Goal: Browse casually: Explore the website without a specific task or goal

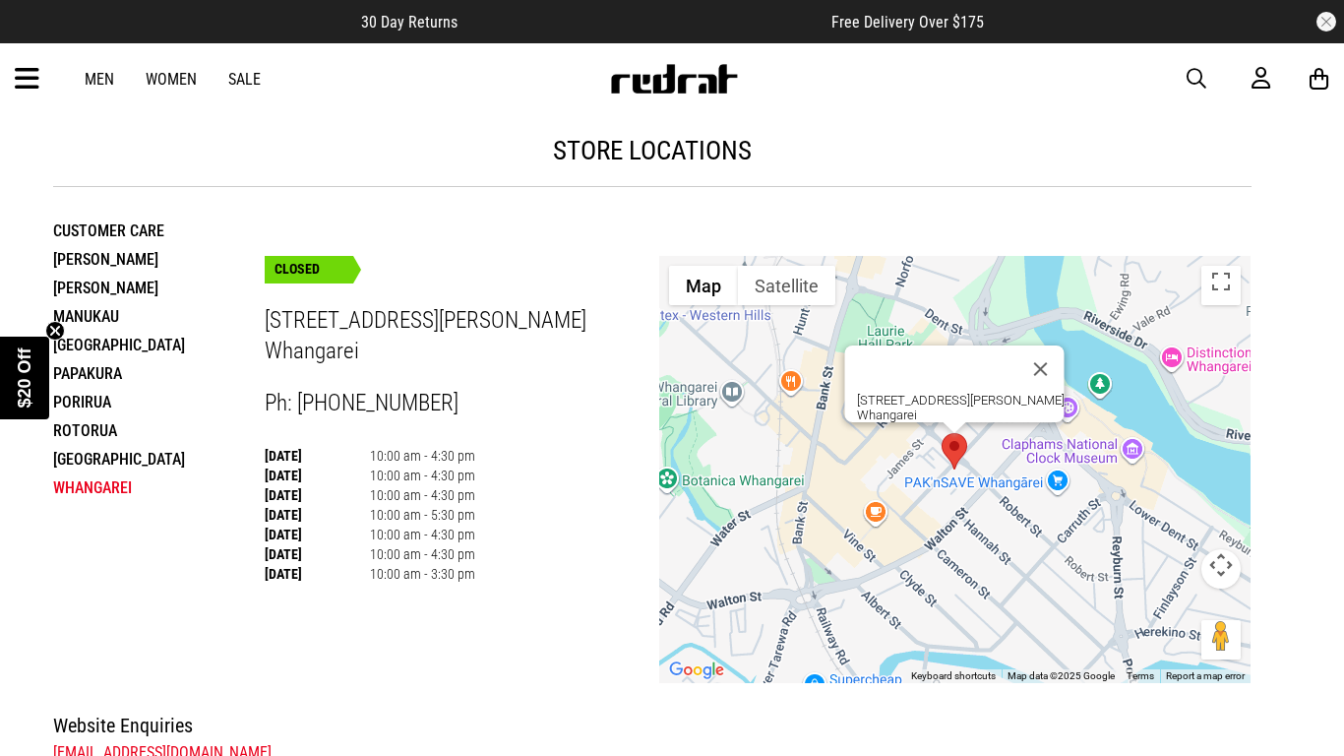
click at [195, 85] on link "Women" at bounding box center [171, 79] width 51 height 19
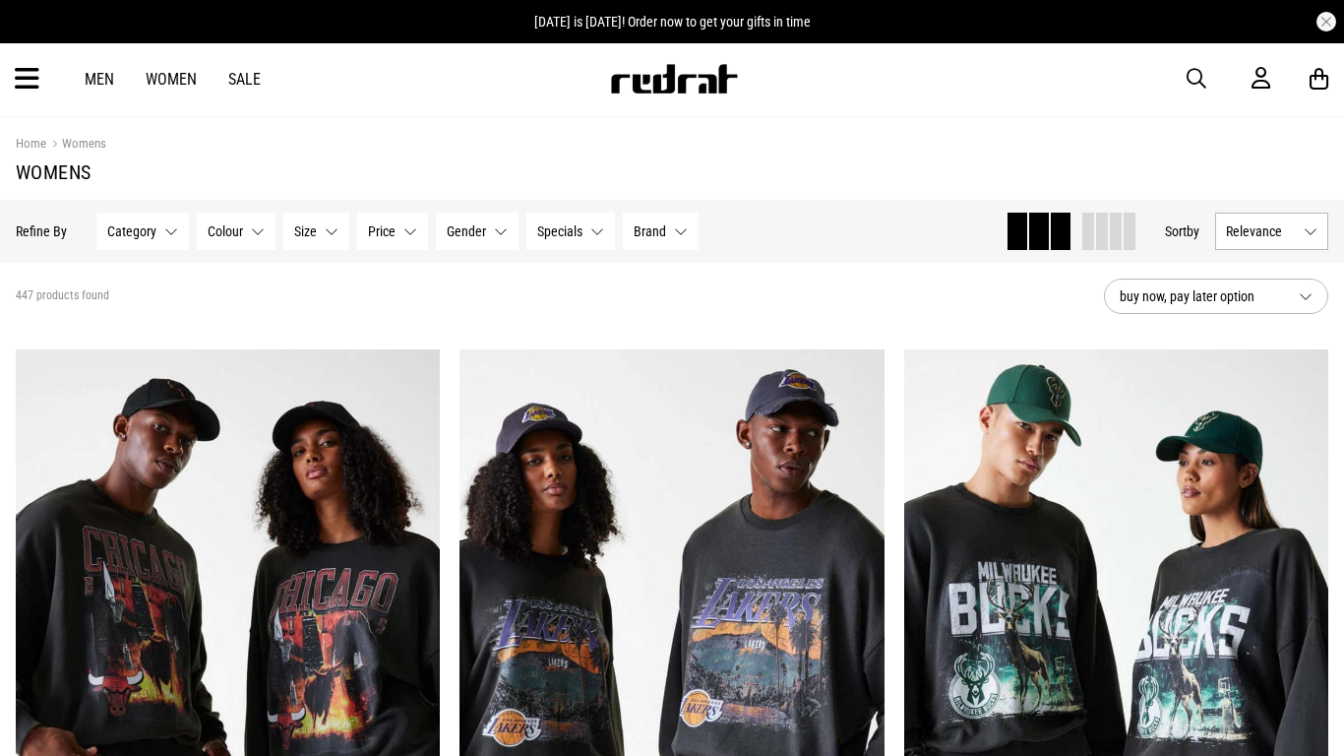
click at [17, 90] on icon at bounding box center [27, 79] width 25 height 32
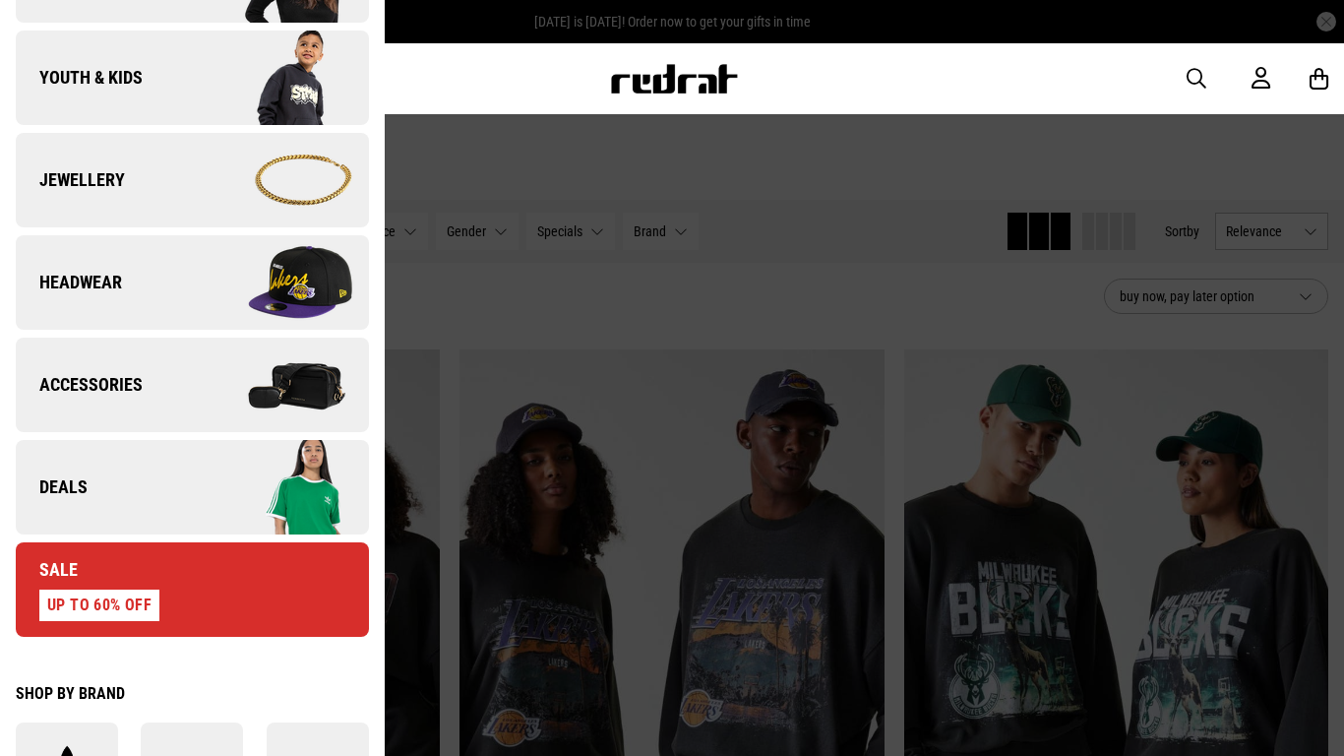
scroll to position [518, 0]
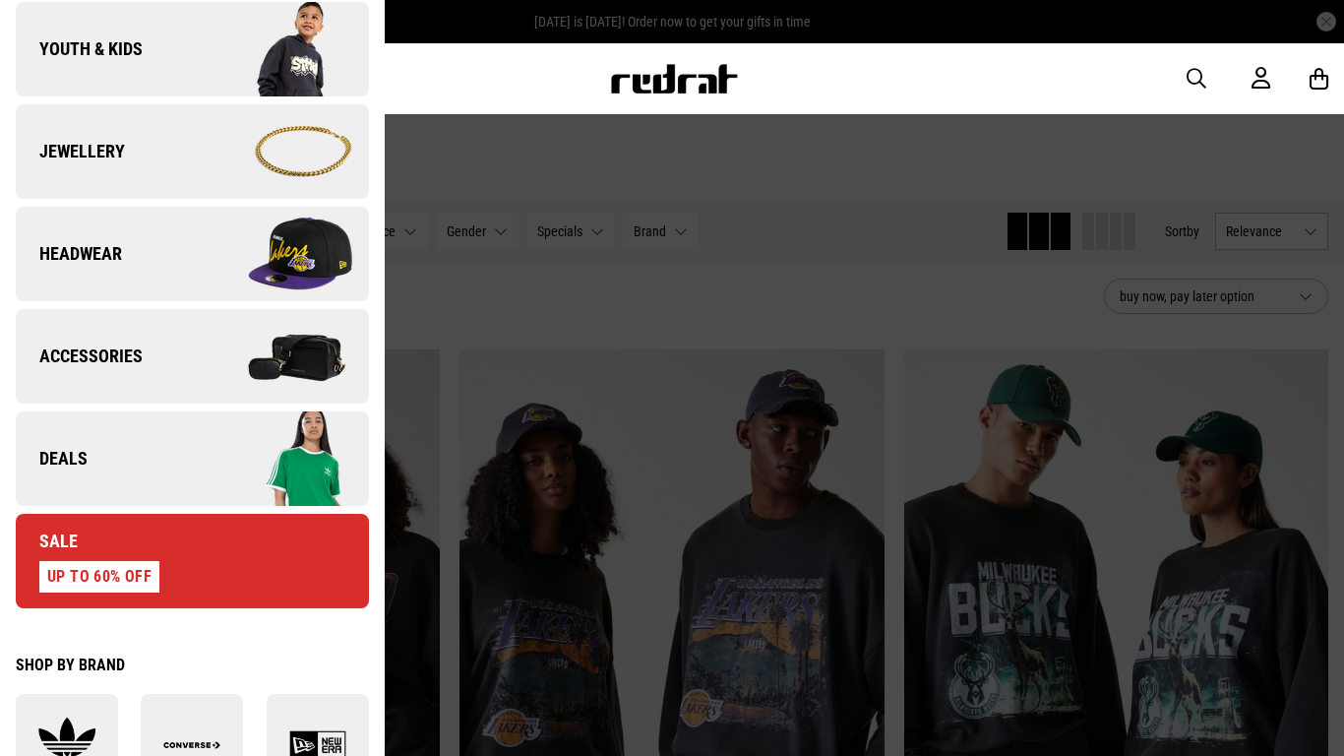
click at [252, 261] on img at bounding box center [280, 254] width 176 height 98
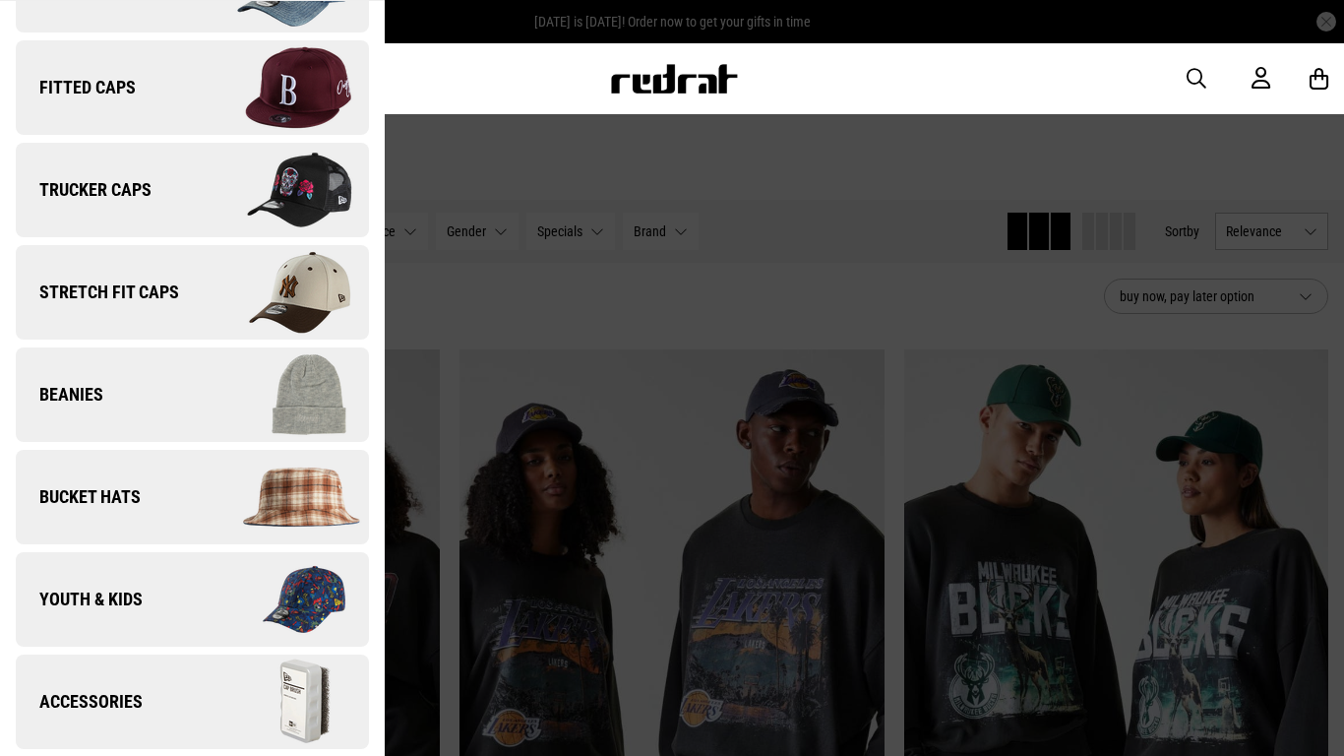
scroll to position [0, 0]
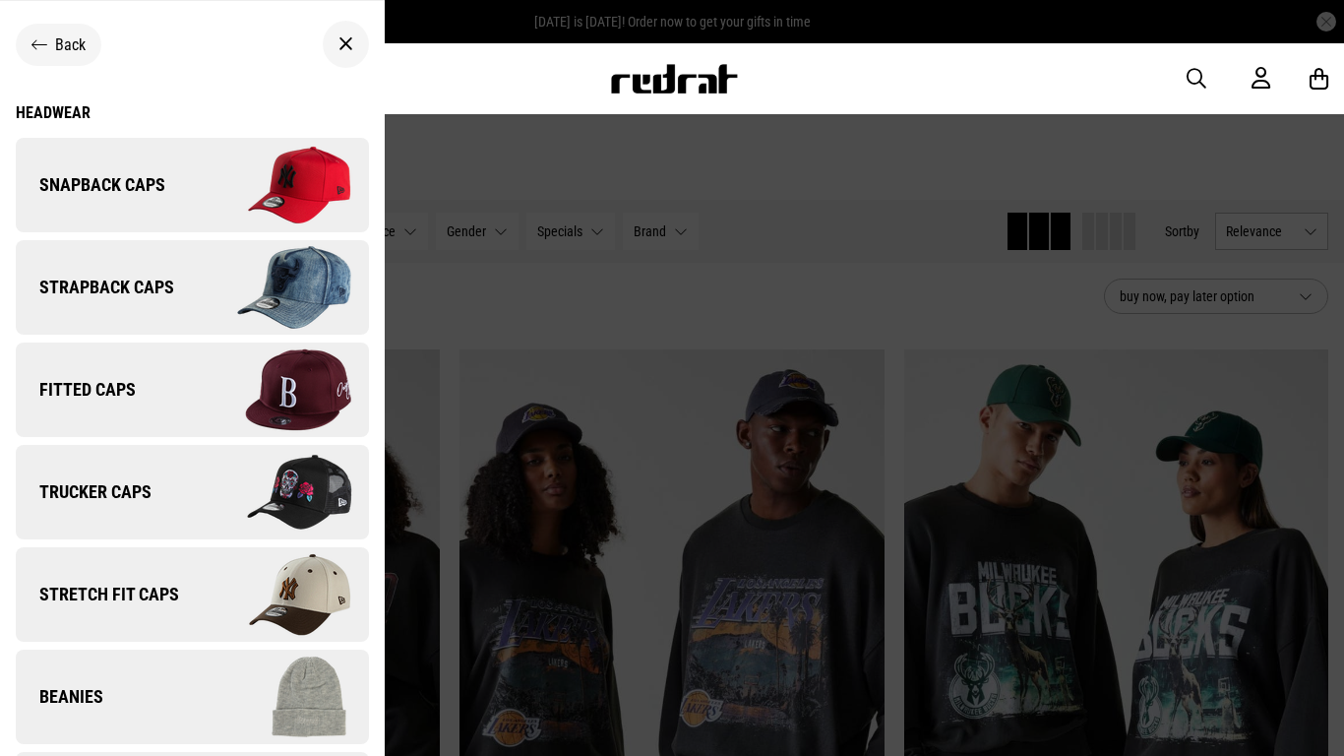
click at [240, 219] on img at bounding box center [280, 185] width 176 height 98
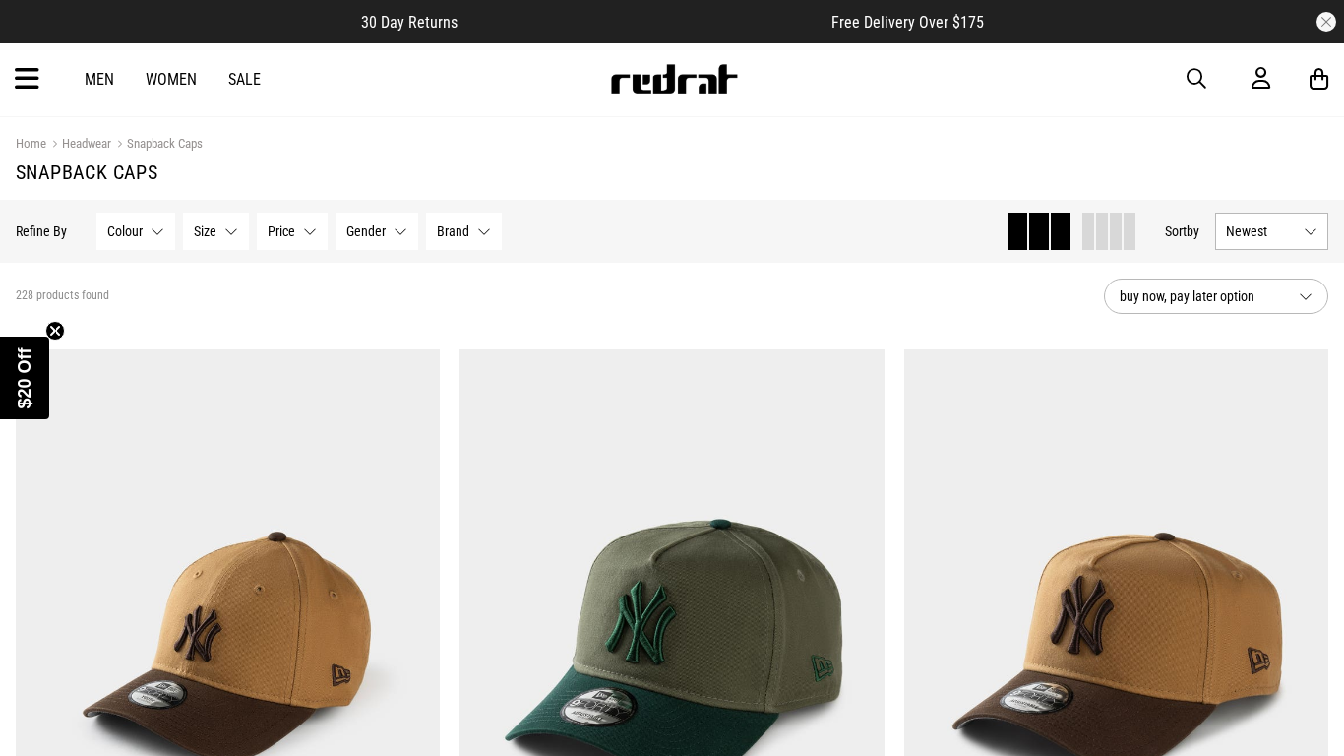
click at [21, 79] on icon at bounding box center [27, 79] width 25 height 32
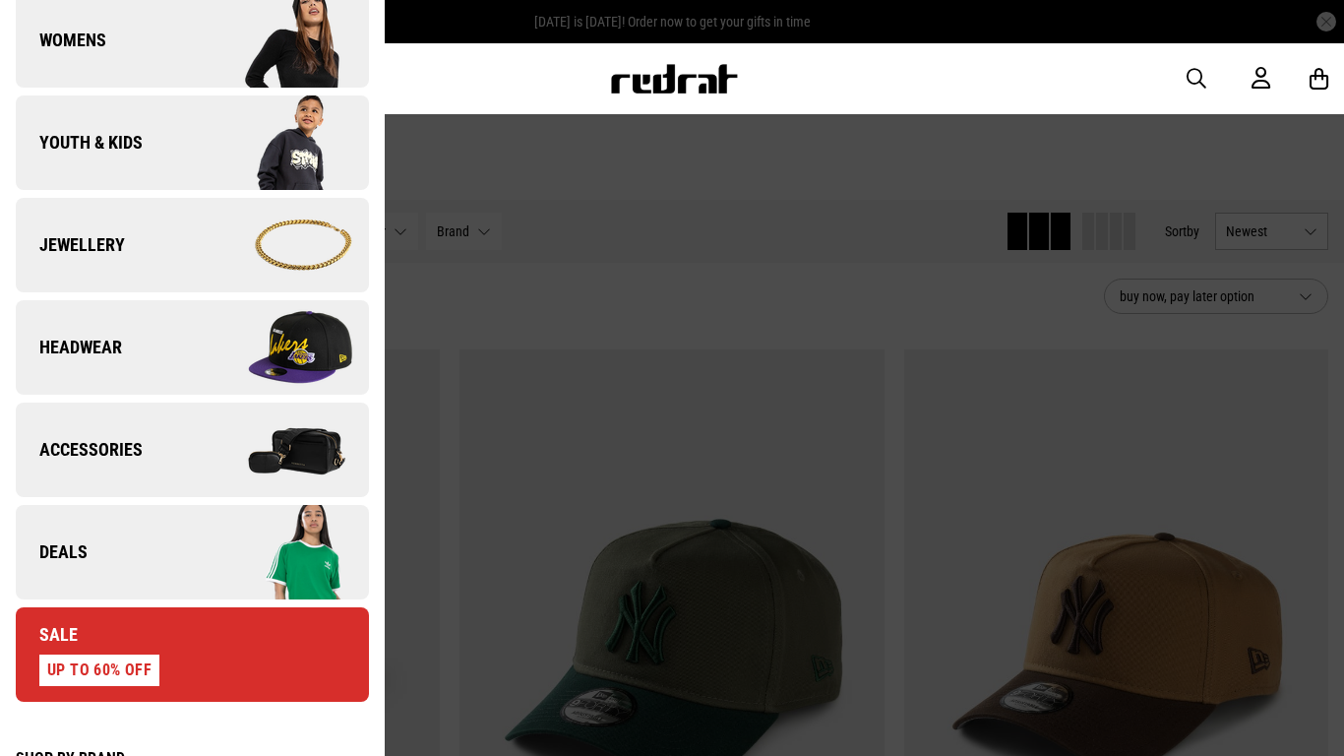
scroll to position [425, 0]
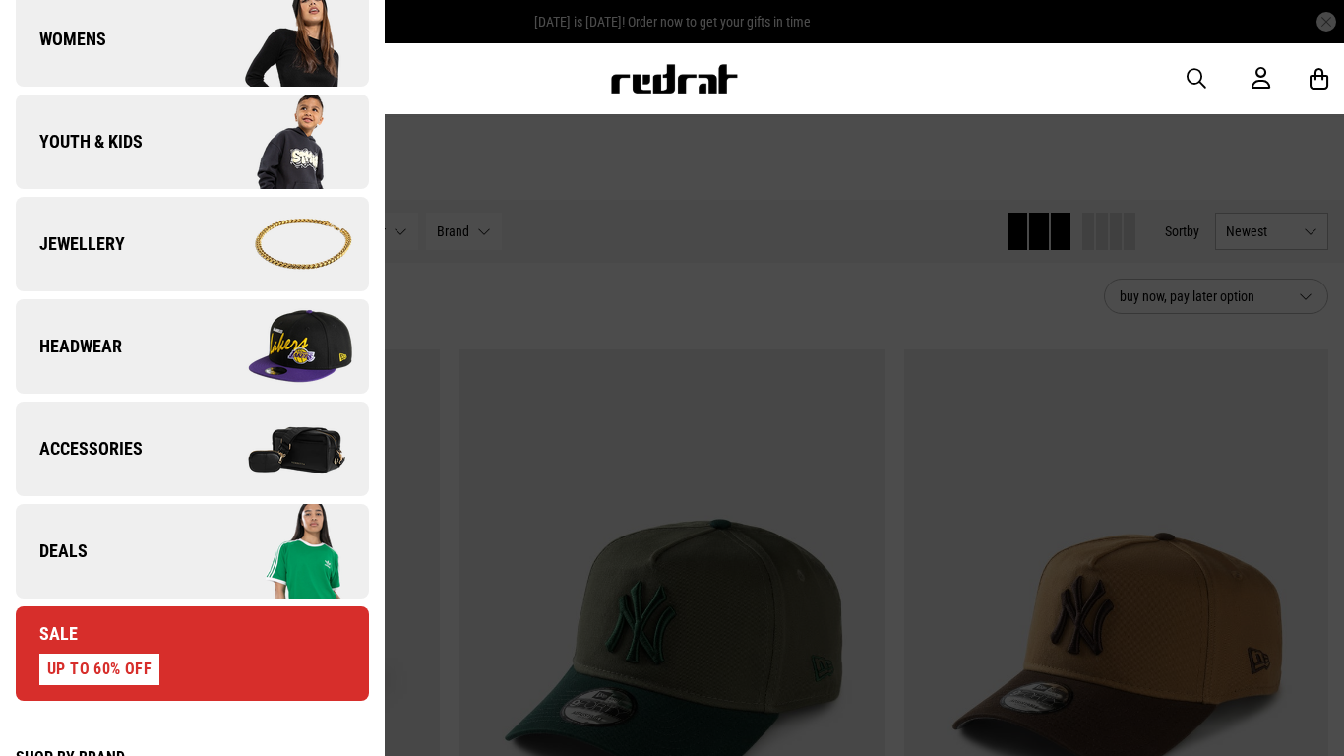
click at [182, 394] on link "Headwear" at bounding box center [192, 346] width 353 height 94
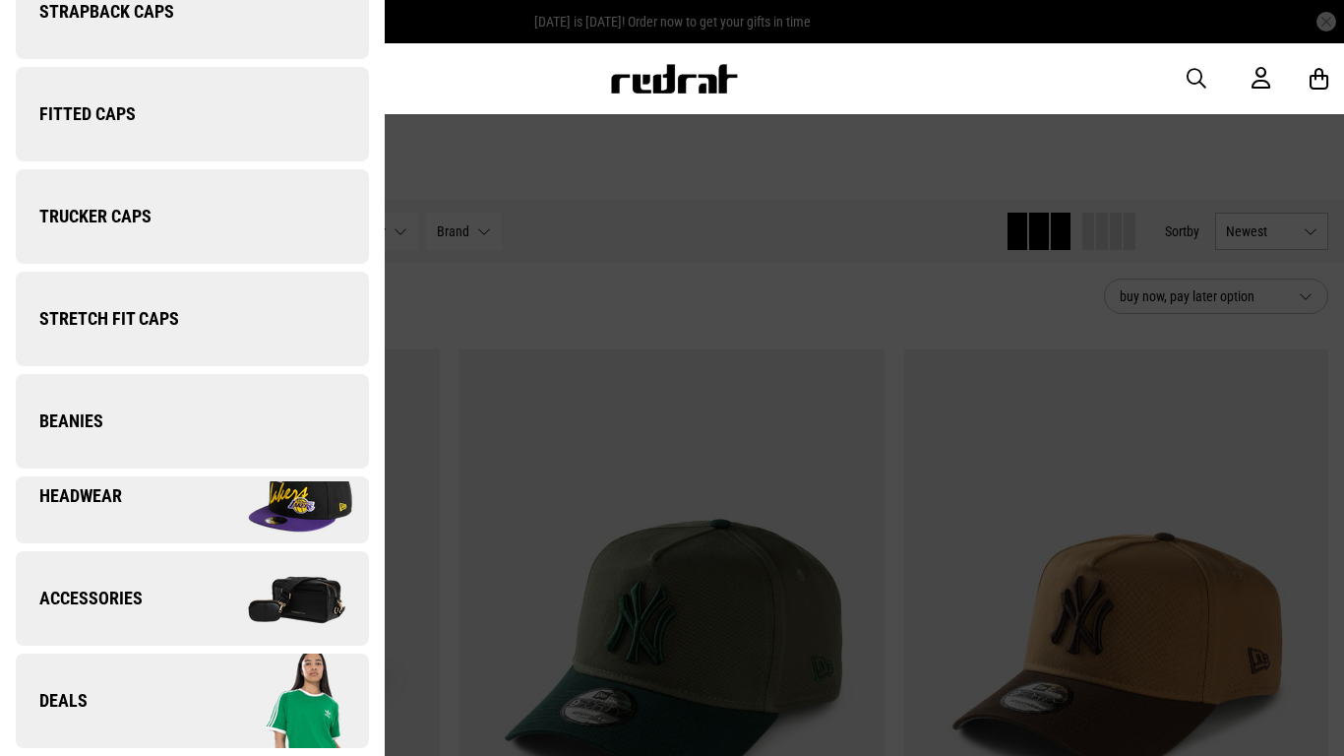
scroll to position [0, 0]
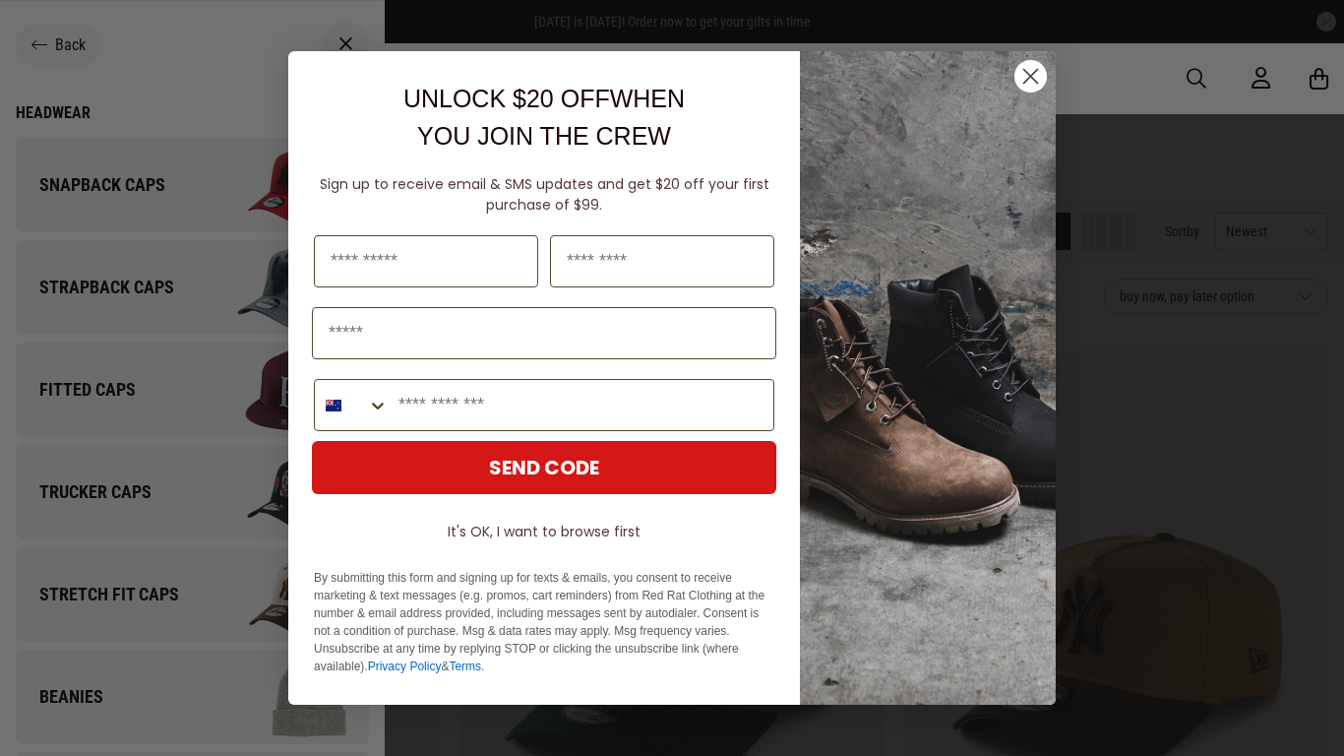
click at [311, 397] on div "Phone Number" at bounding box center [544, 405] width 472 height 72
click at [1022, 81] on circle "Close dialog" at bounding box center [1031, 76] width 32 height 32
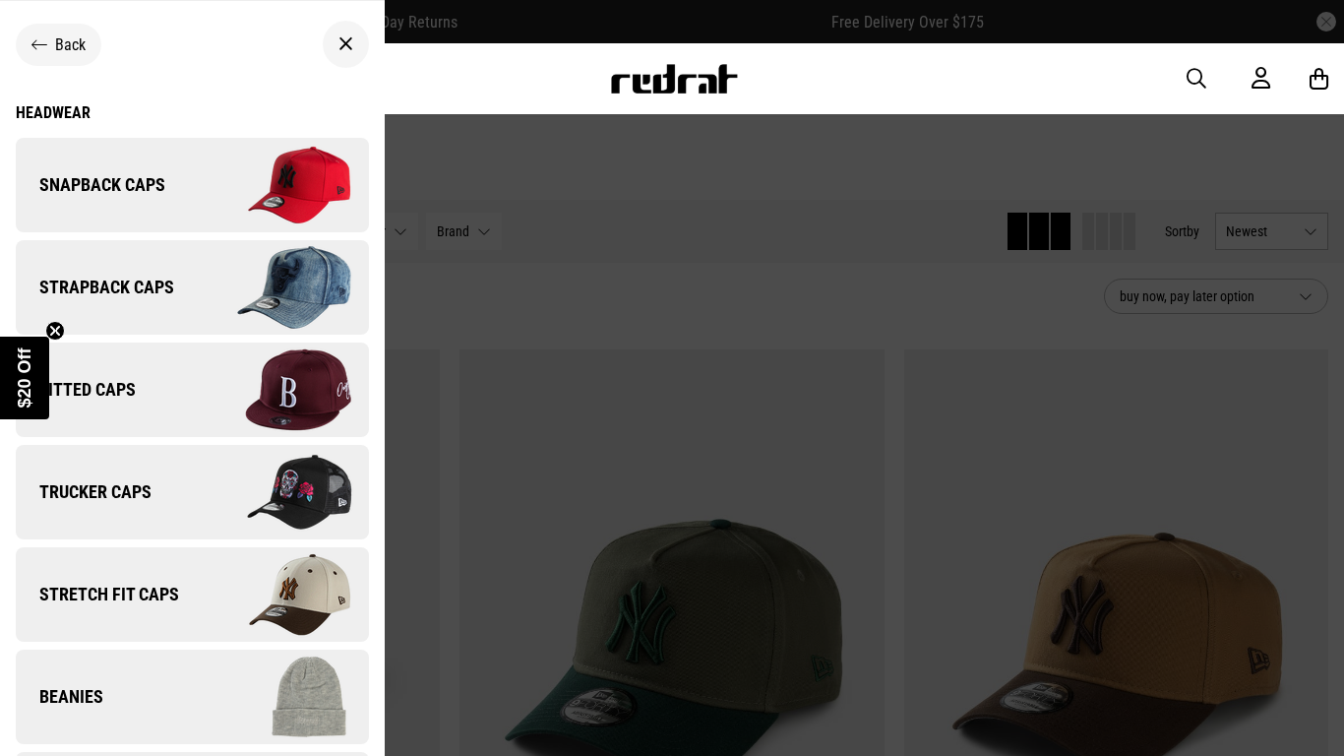
click at [168, 411] on link "Fitted Caps" at bounding box center [192, 389] width 353 height 94
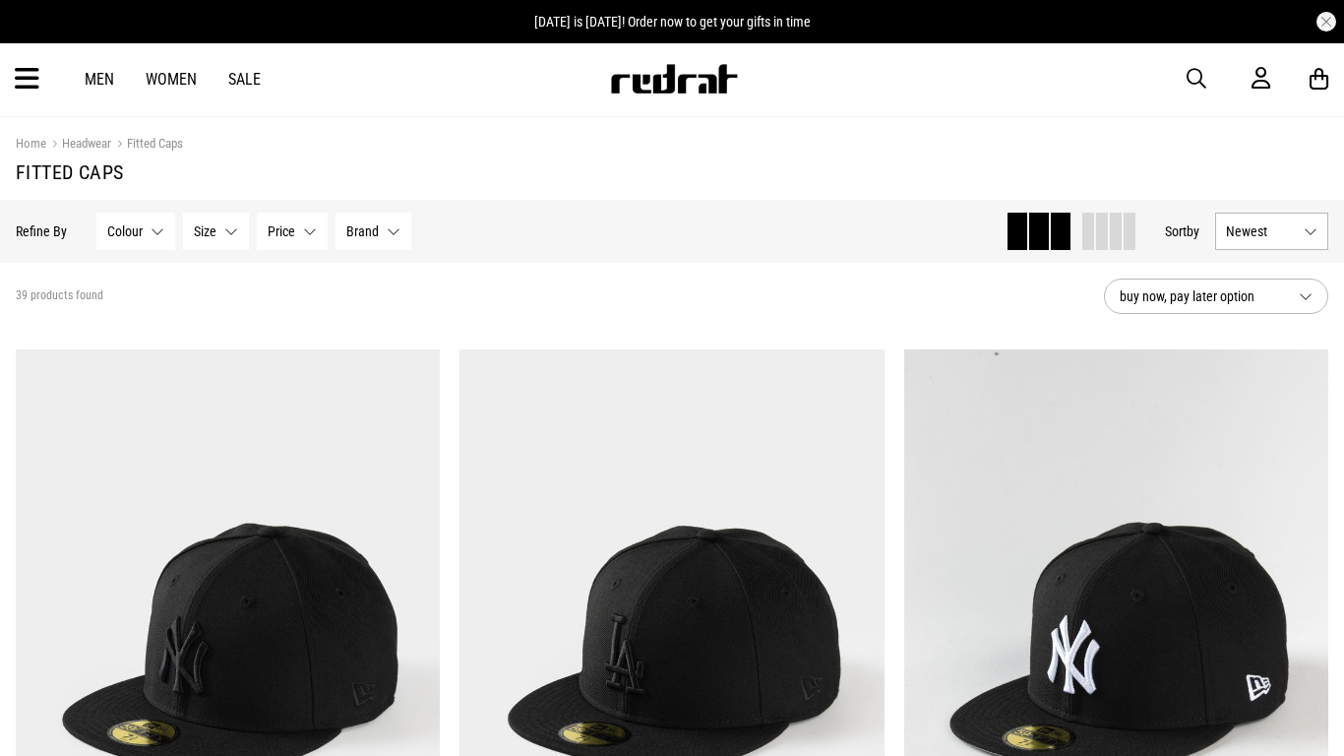
click at [11, 74] on div "Men Women Sale Sign in New Back Footwear Back Mens Back Womens Back Youth & Kid…" at bounding box center [672, 78] width 1344 height 71
click at [22, 81] on icon at bounding box center [27, 79] width 25 height 32
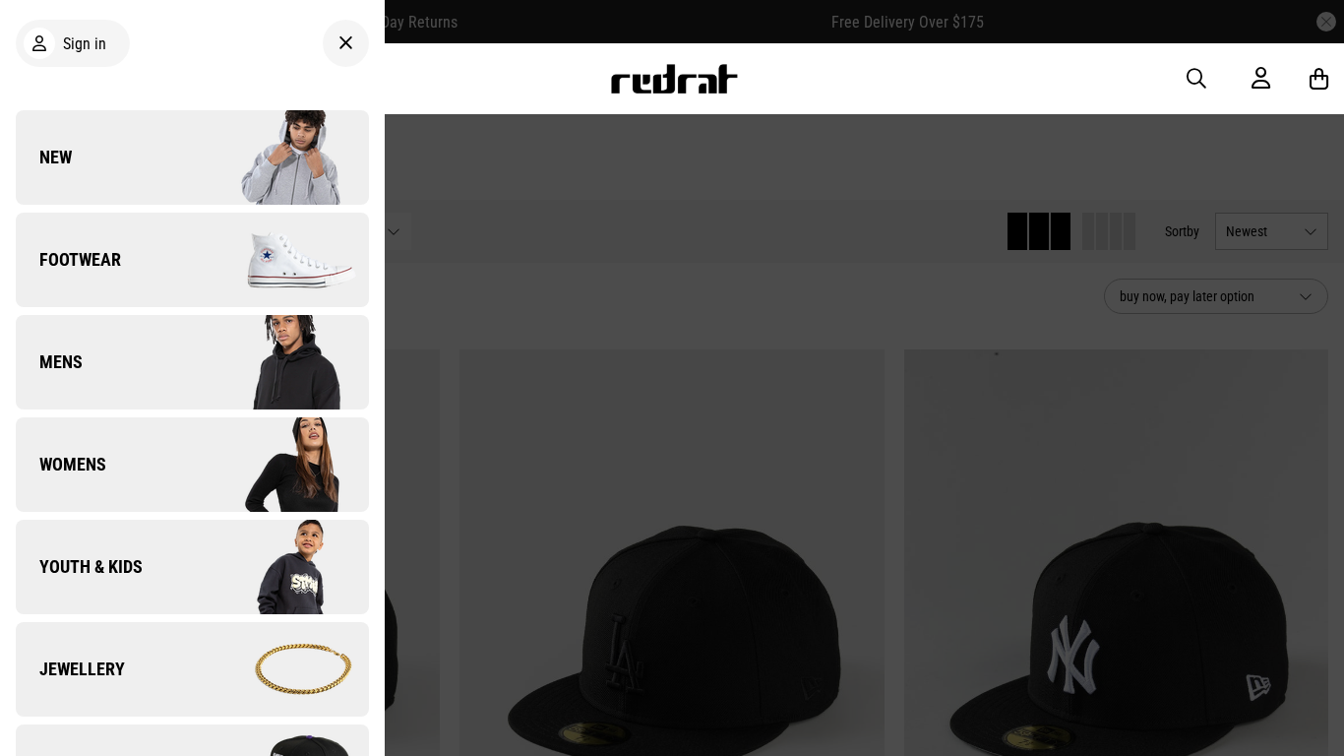
click at [226, 291] on img at bounding box center [280, 260] width 176 height 98
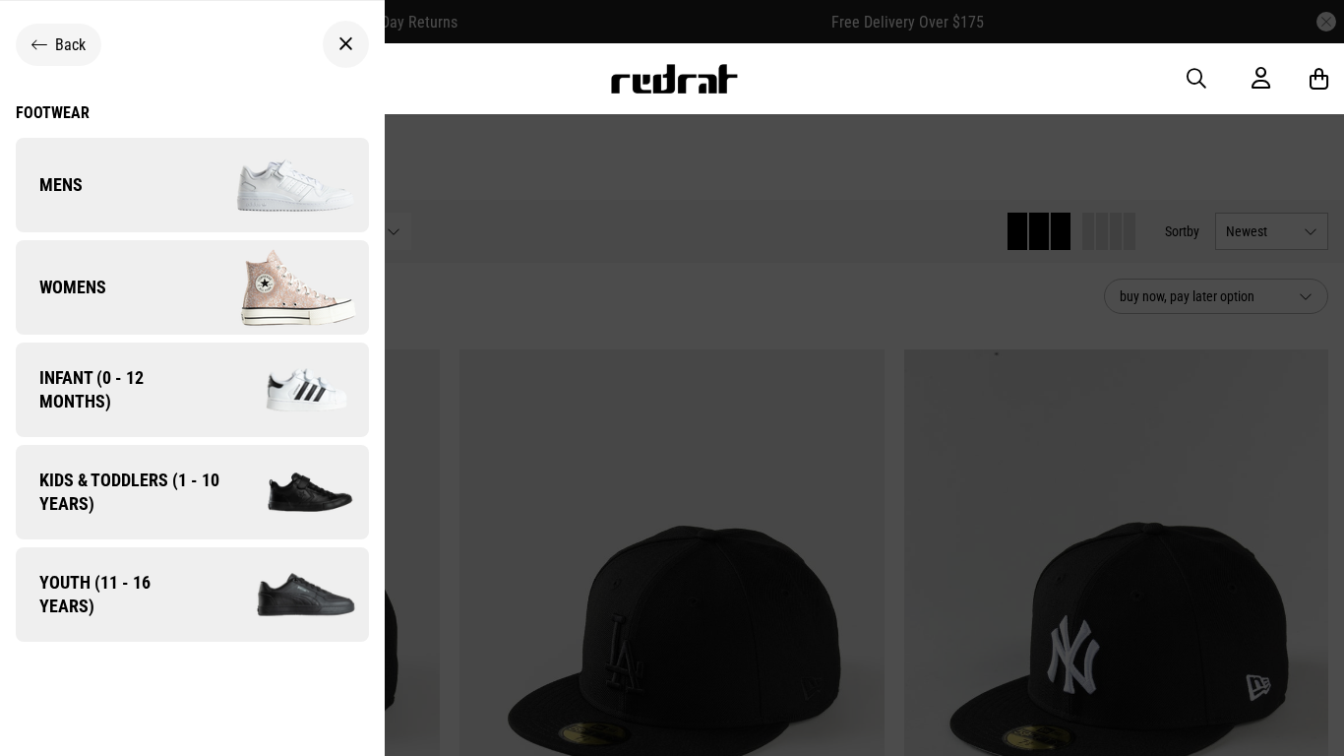
click at [281, 287] on img at bounding box center [280, 287] width 176 height 98
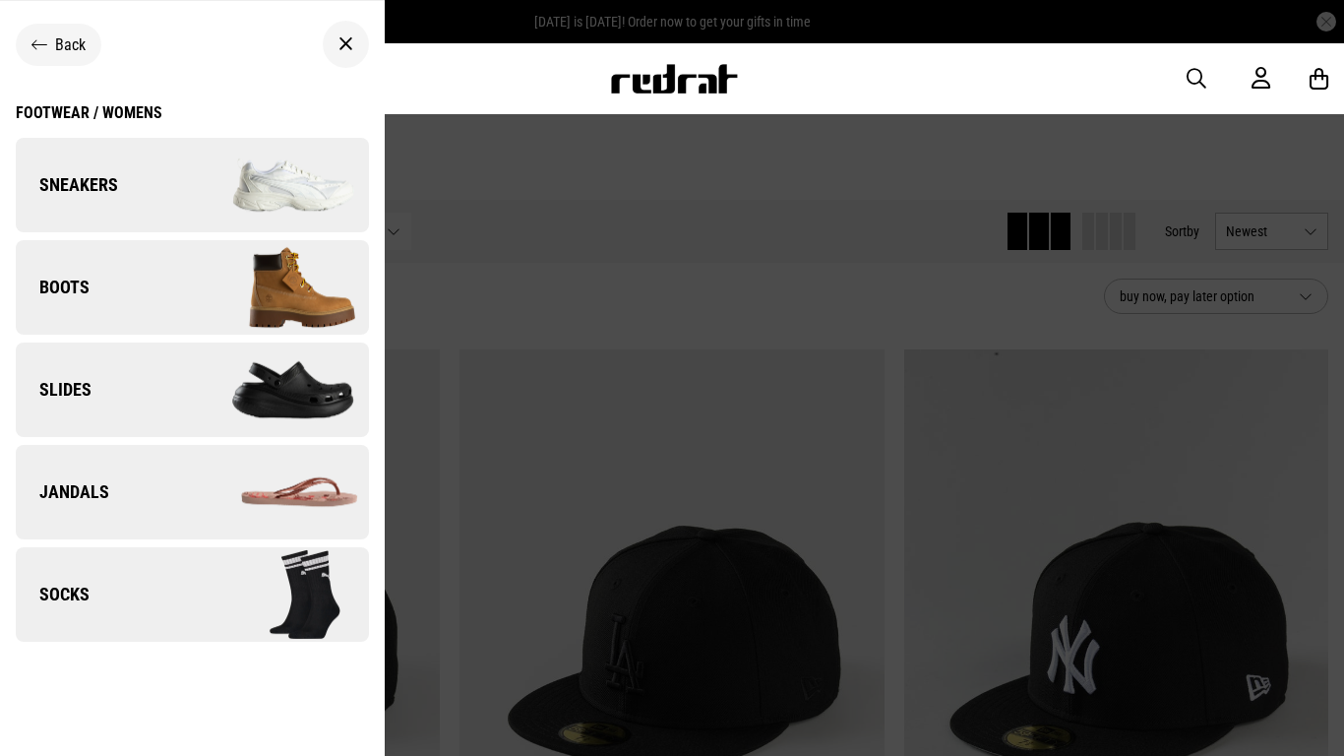
click at [315, 201] on img at bounding box center [280, 185] width 176 height 98
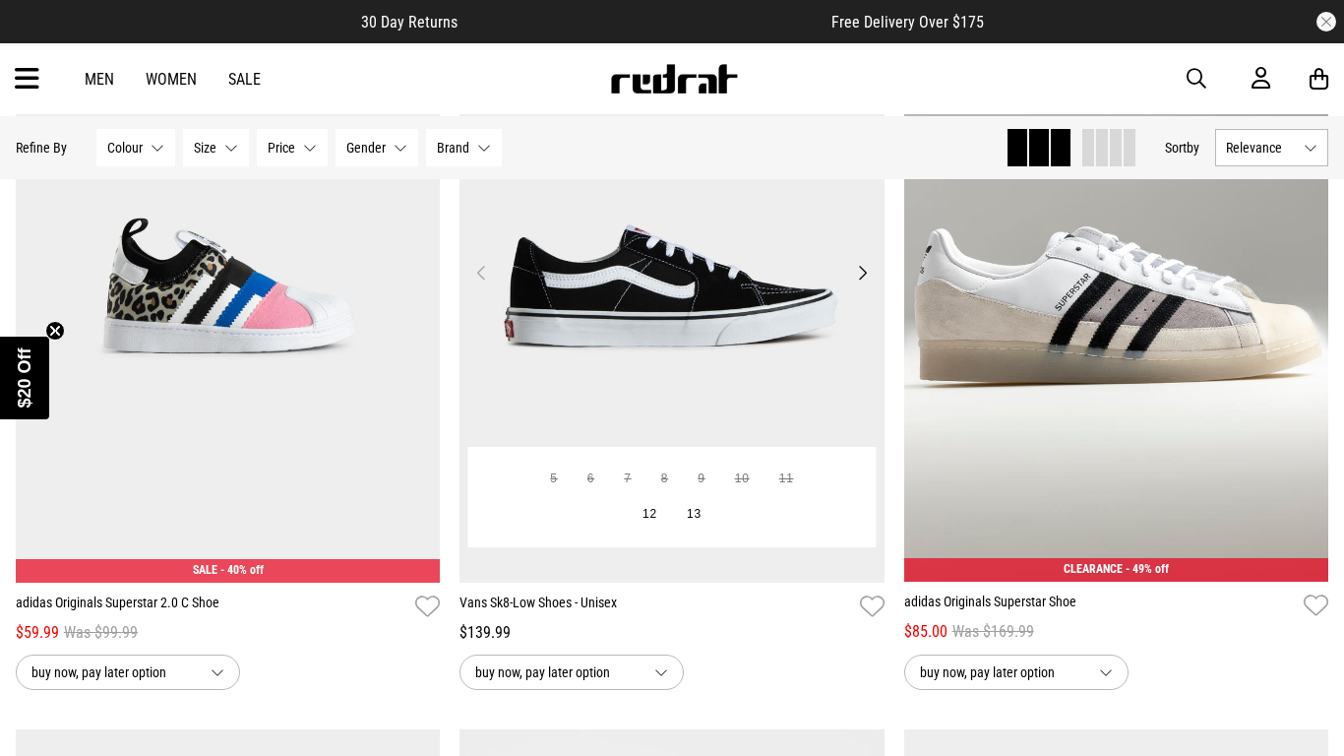
scroll to position [219, 0]
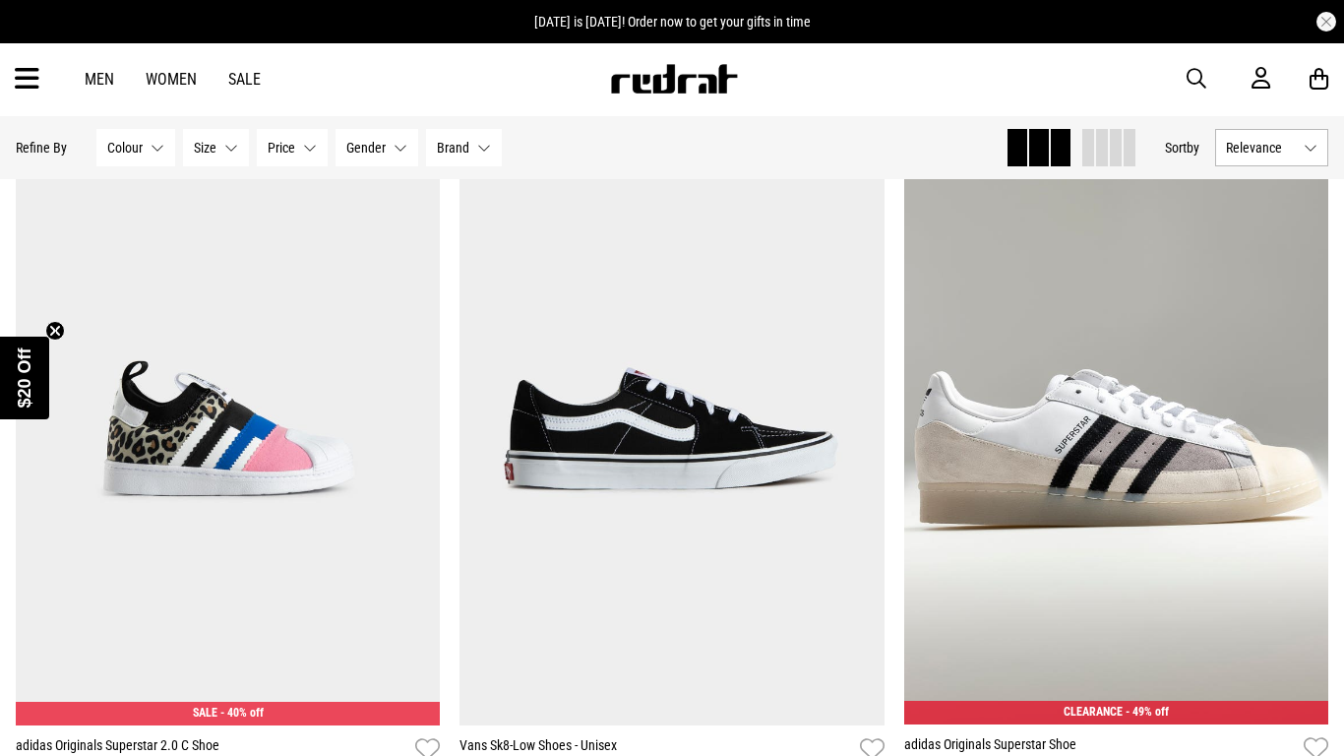
click at [23, 82] on icon at bounding box center [27, 79] width 25 height 32
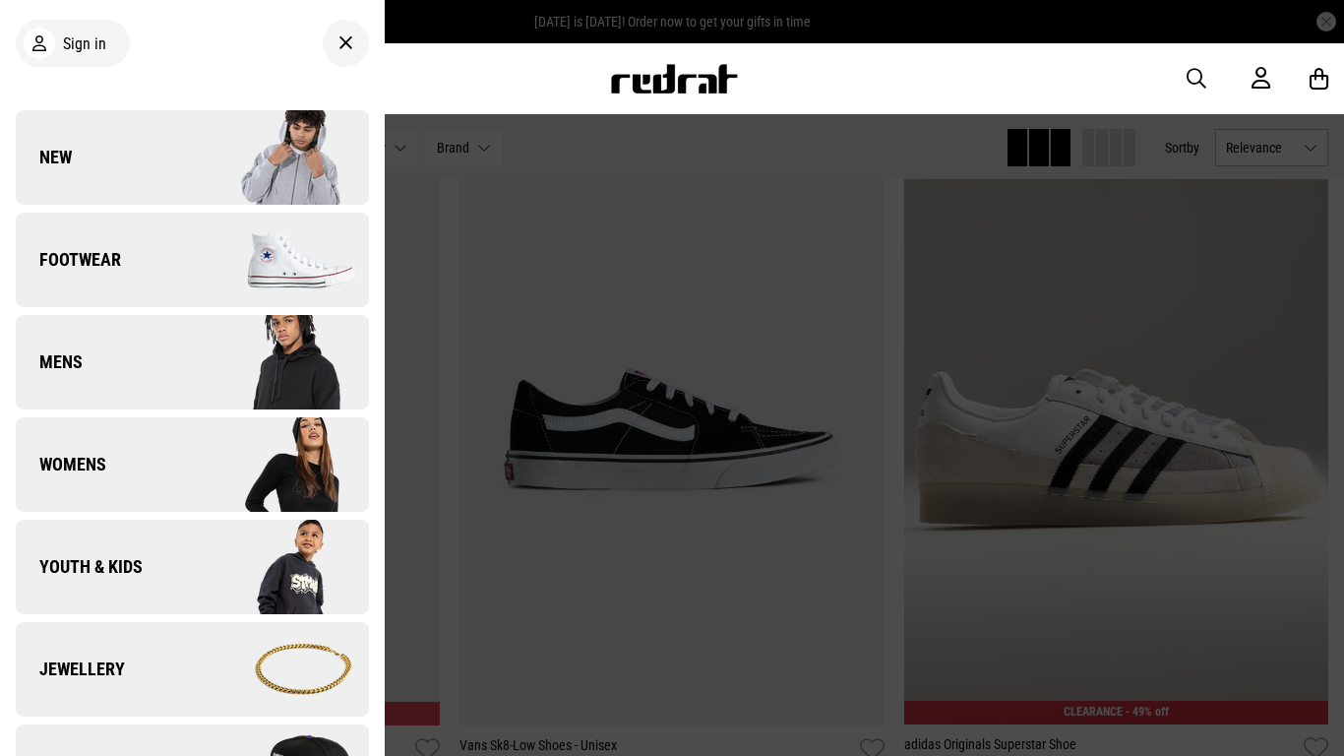
click at [313, 301] on img at bounding box center [280, 260] width 176 height 98
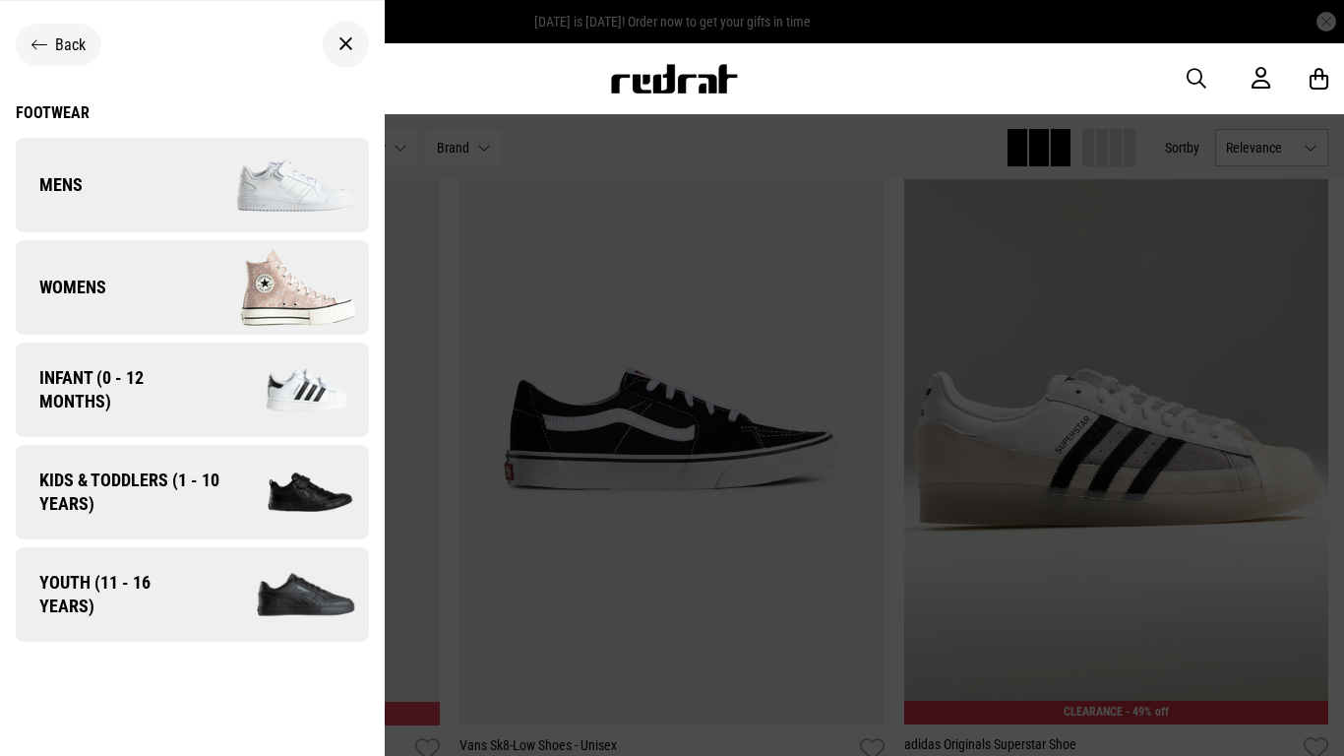
click at [313, 301] on img at bounding box center [280, 287] width 176 height 98
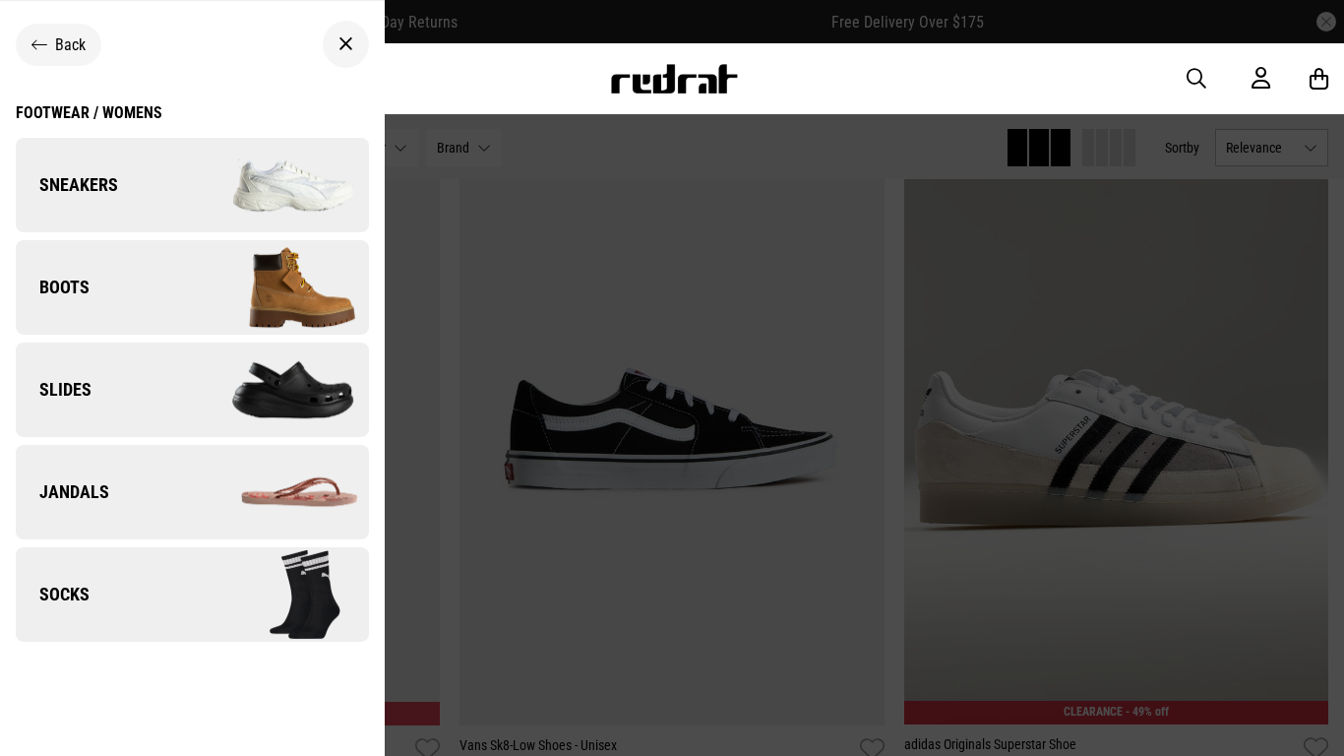
click at [50, 60] on div "Back" at bounding box center [59, 45] width 86 height 42
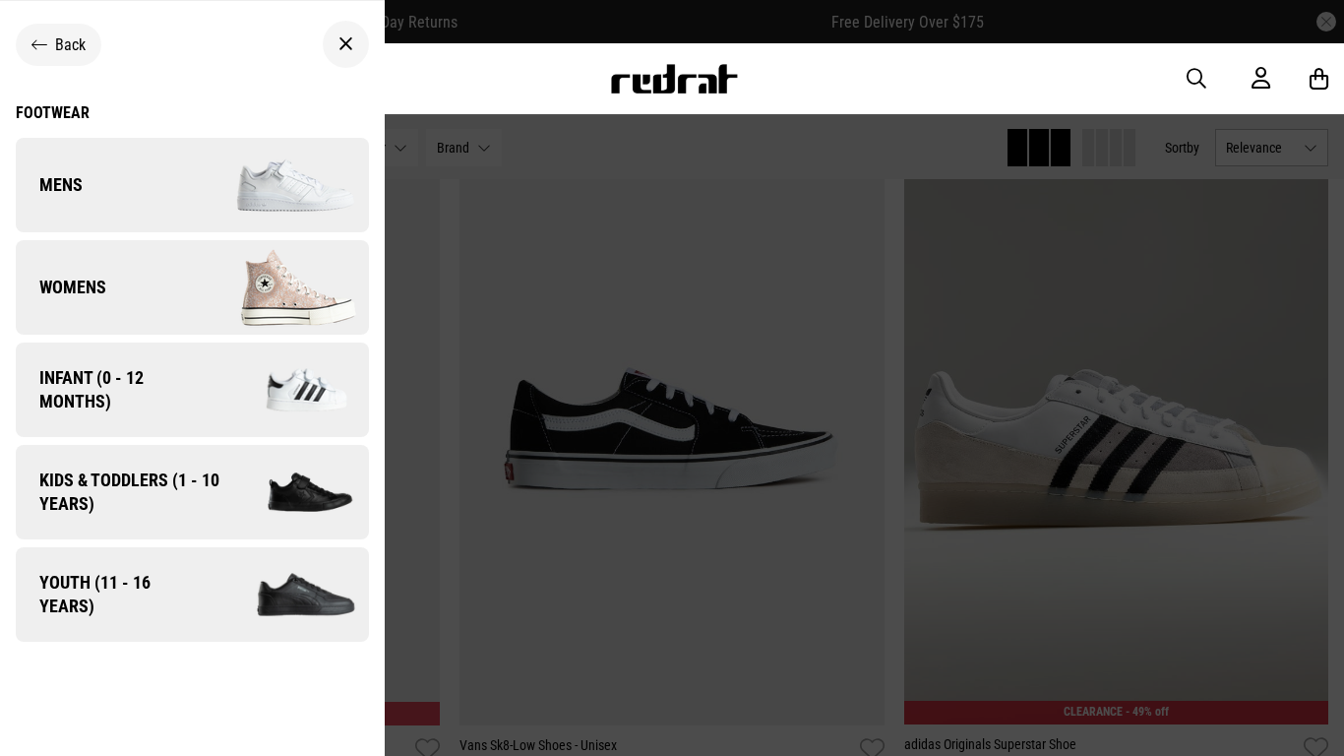
click at [346, 642] on img at bounding box center [285, 594] width 168 height 93
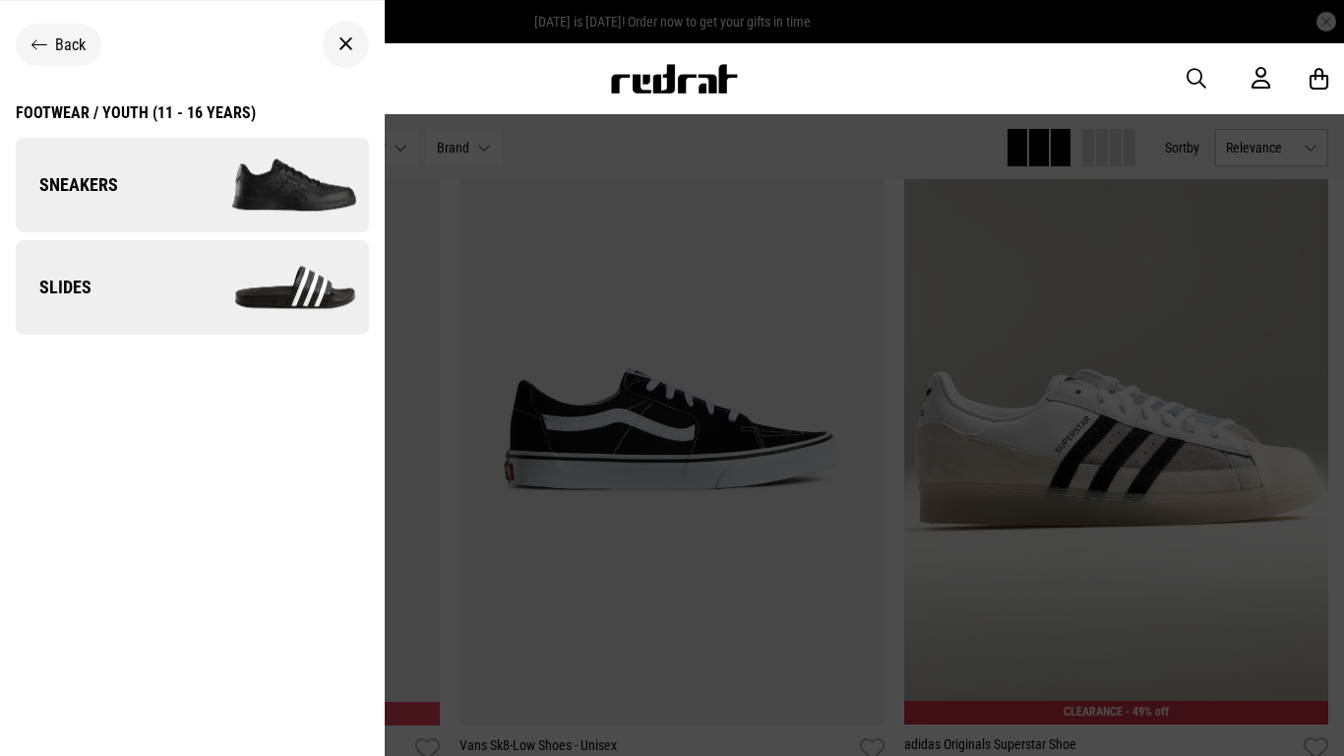
click at [291, 231] on img at bounding box center [280, 185] width 176 height 98
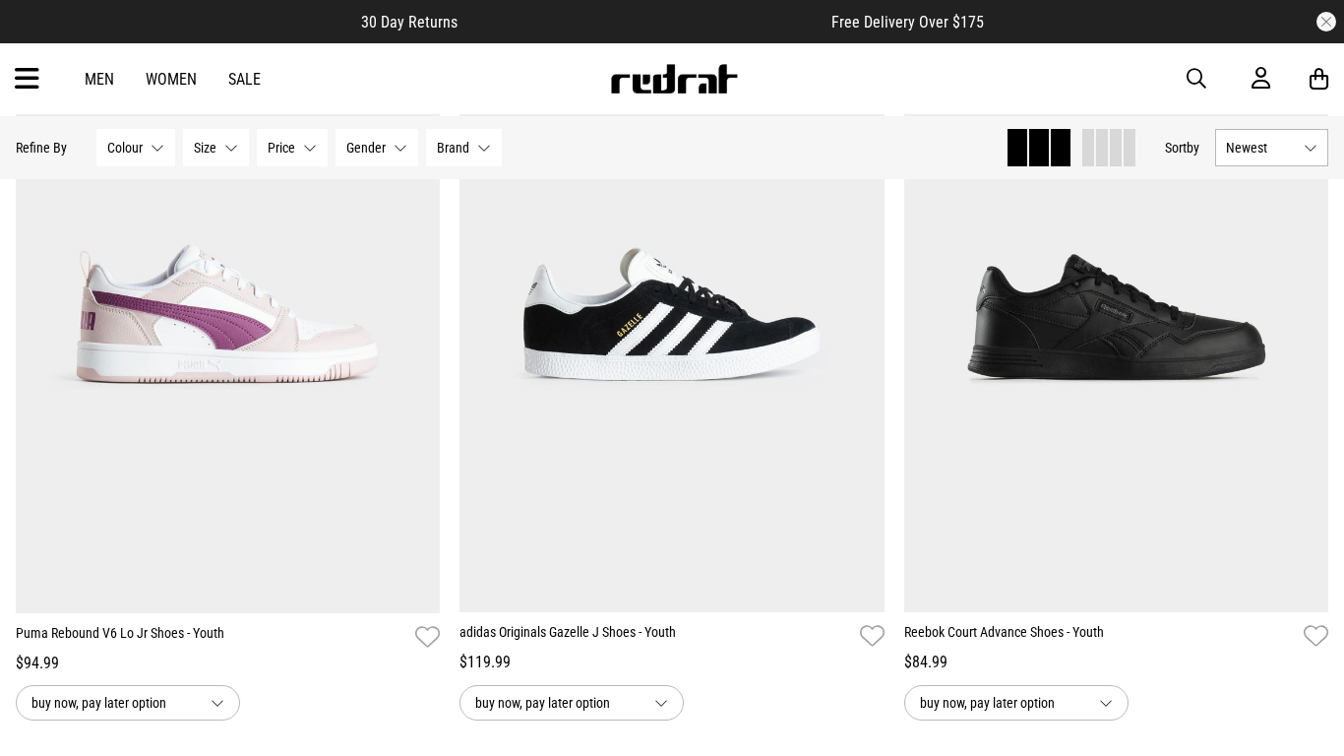
scroll to position [1814, 0]
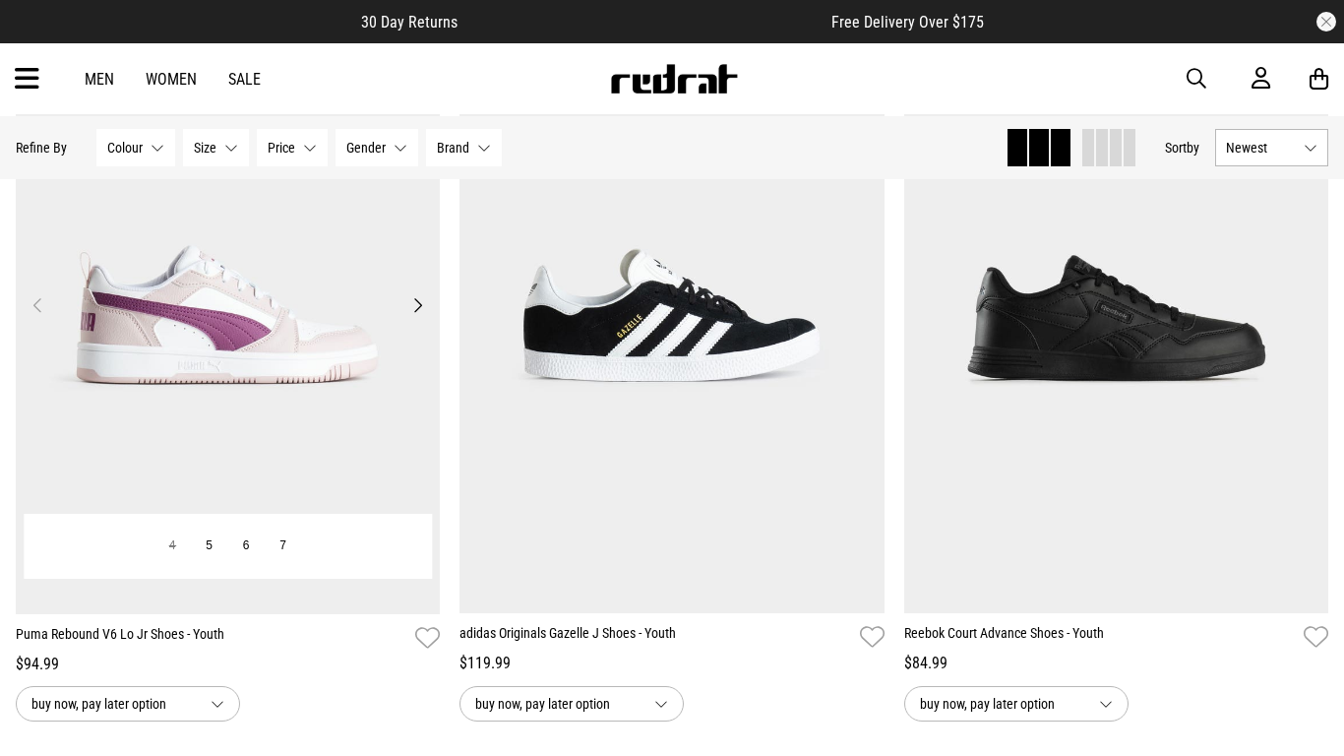
click at [405, 316] on button "Next" at bounding box center [417, 305] width 25 height 24
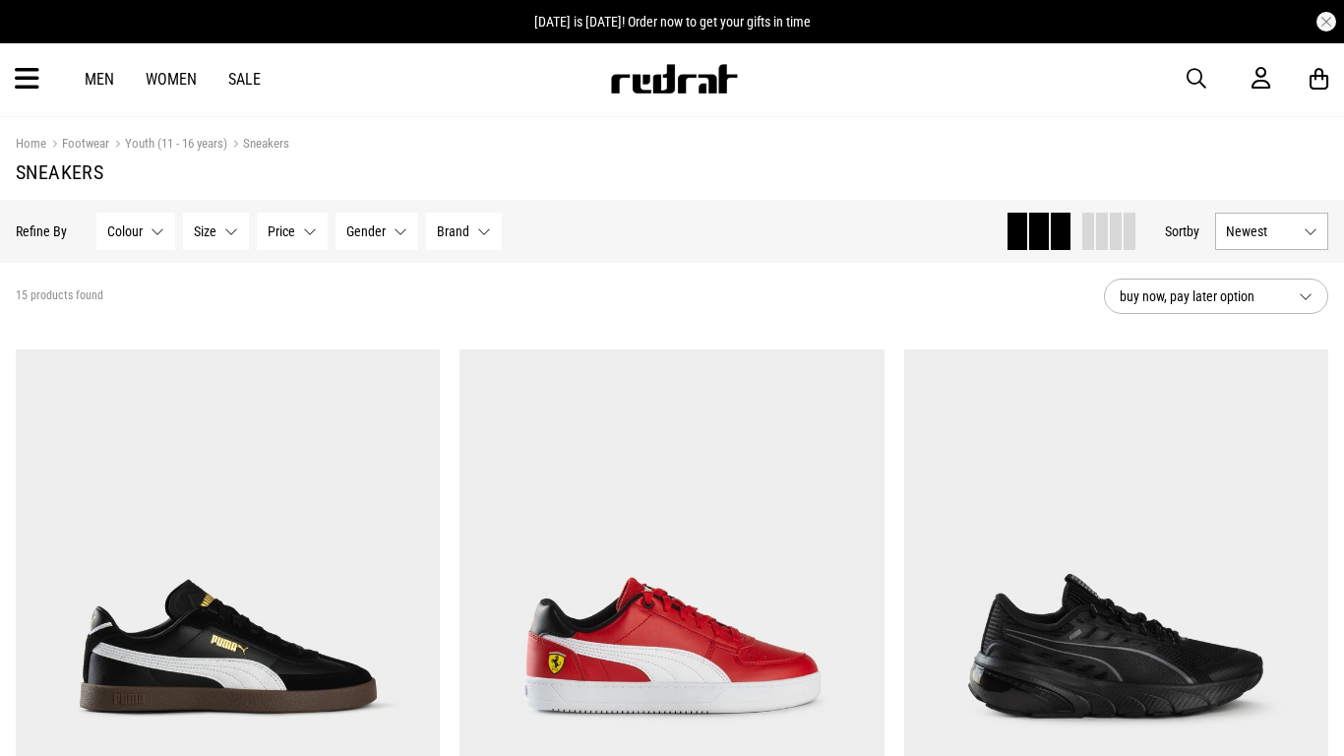
click at [240, 236] on button "Size None selected" at bounding box center [216, 231] width 66 height 37
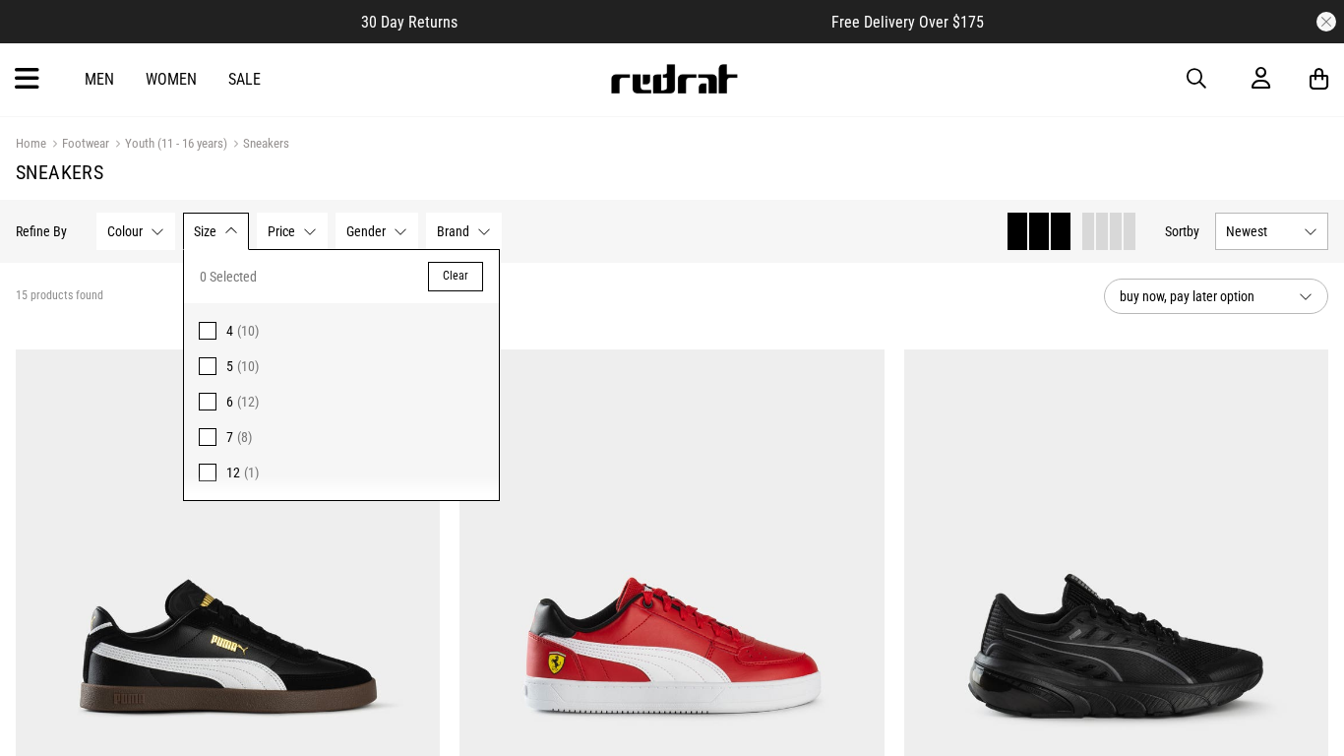
click at [20, 98] on div "Men Women Sale Sign in New Back Footwear Back Mens Back Womens Back Youth & Kid…" at bounding box center [672, 78] width 1344 height 71
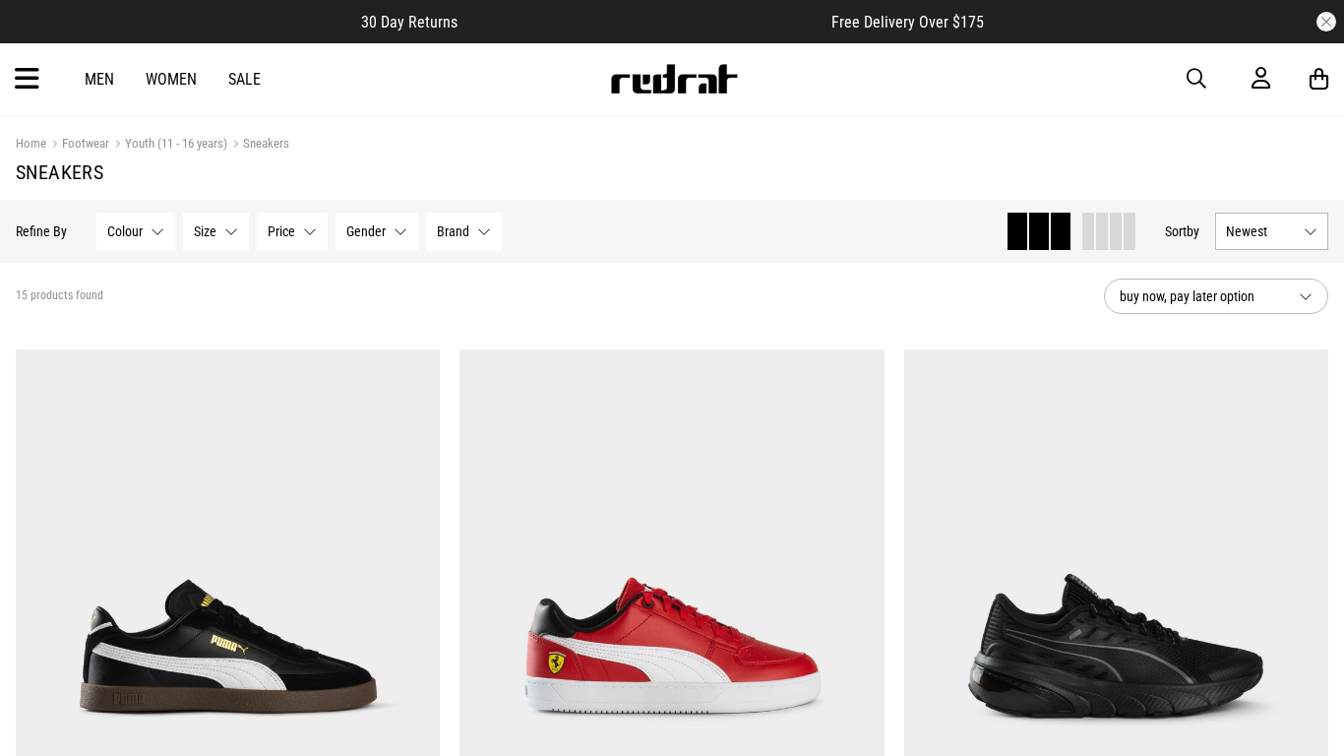
click at [20, 98] on div "Men Women Sale Sign in New Back Footwear Back Mens Back Womens Back Youth & Kid…" at bounding box center [672, 78] width 1344 height 71
click at [22, 73] on icon at bounding box center [27, 79] width 25 height 32
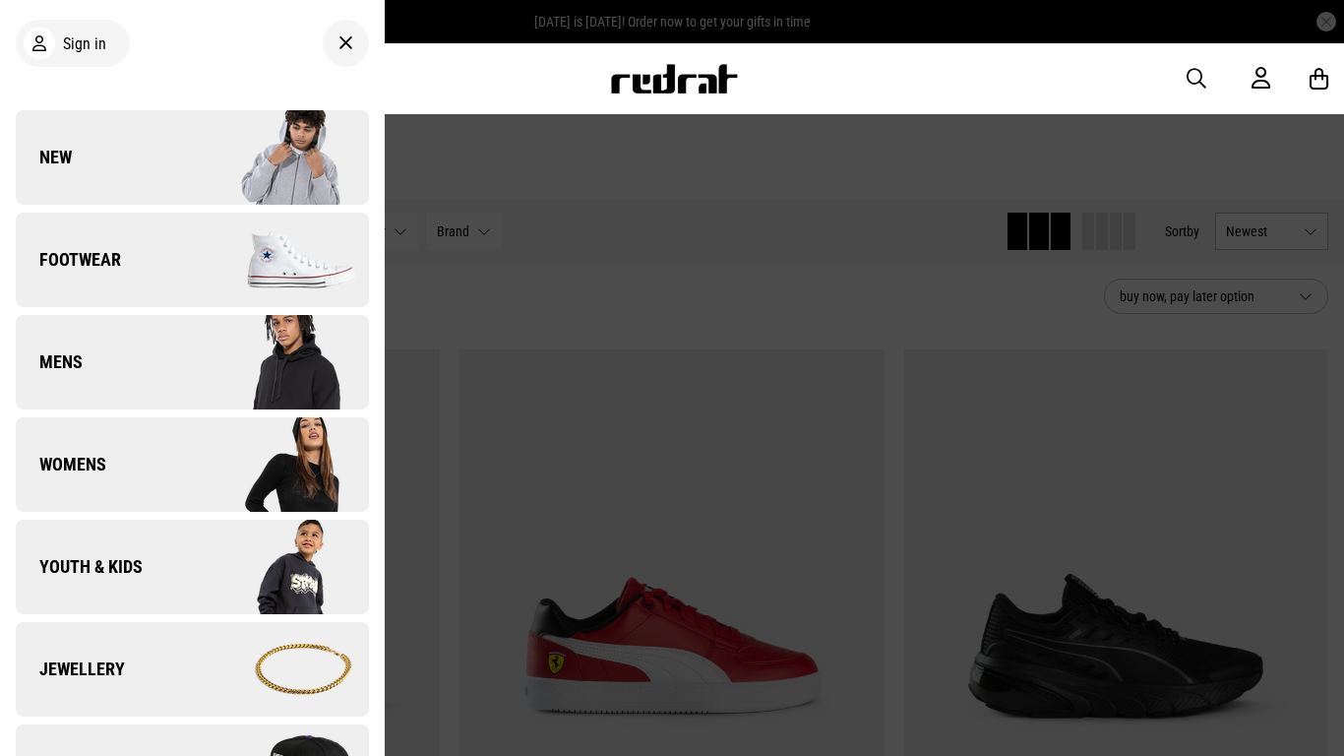
click at [245, 692] on img at bounding box center [280, 669] width 176 height 98
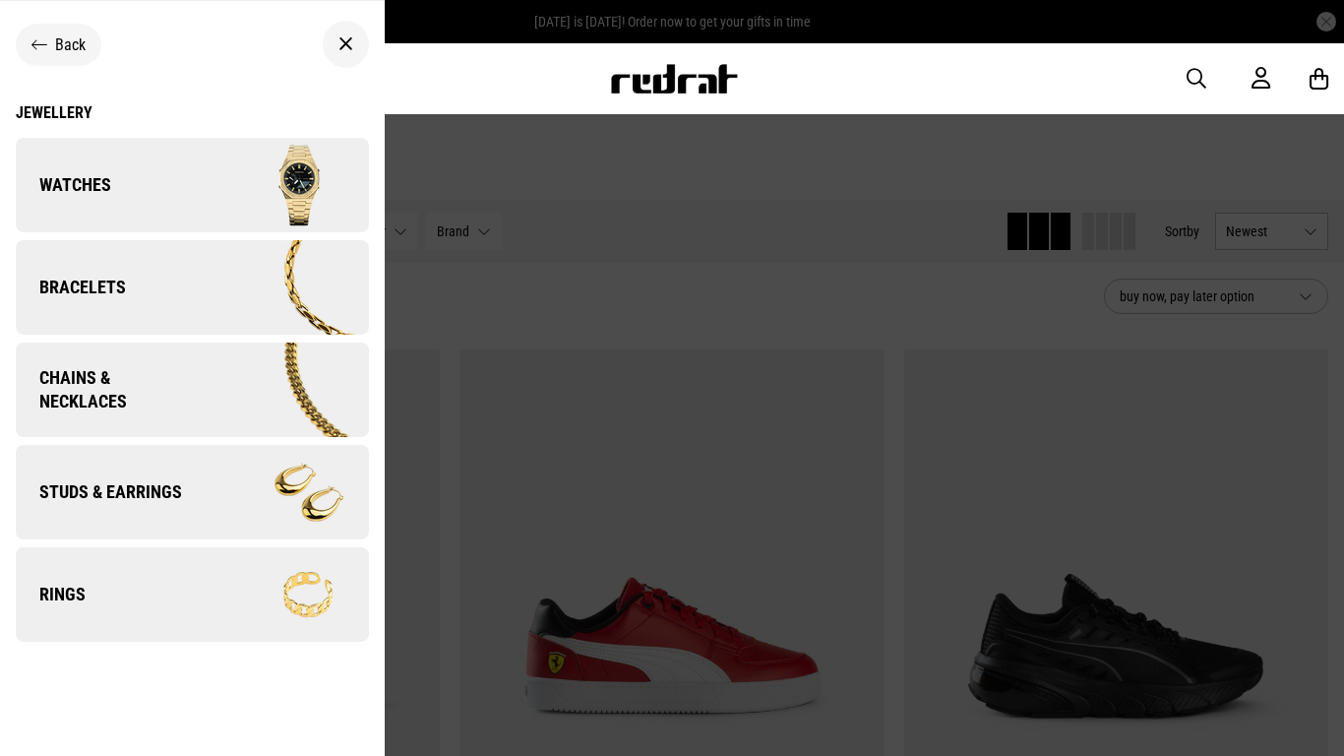
click at [283, 231] on img at bounding box center [280, 185] width 176 height 98
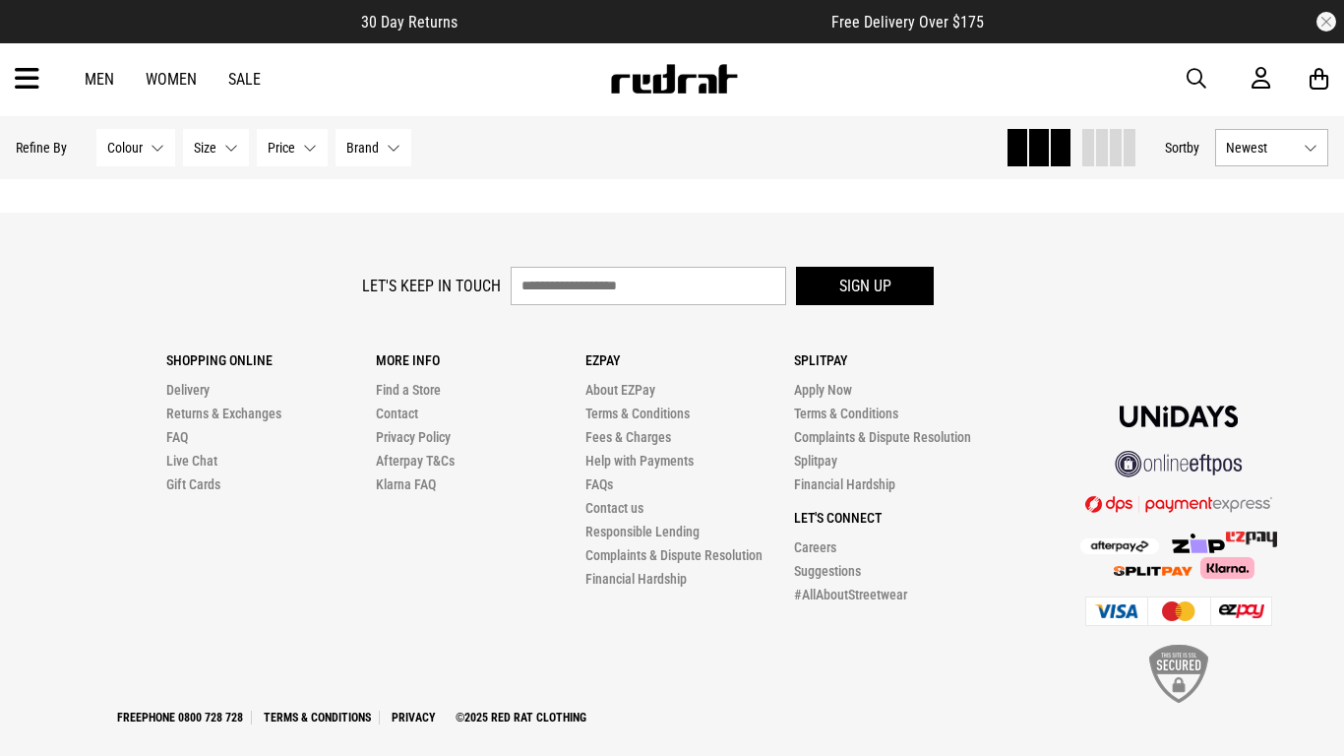
scroll to position [4964, 0]
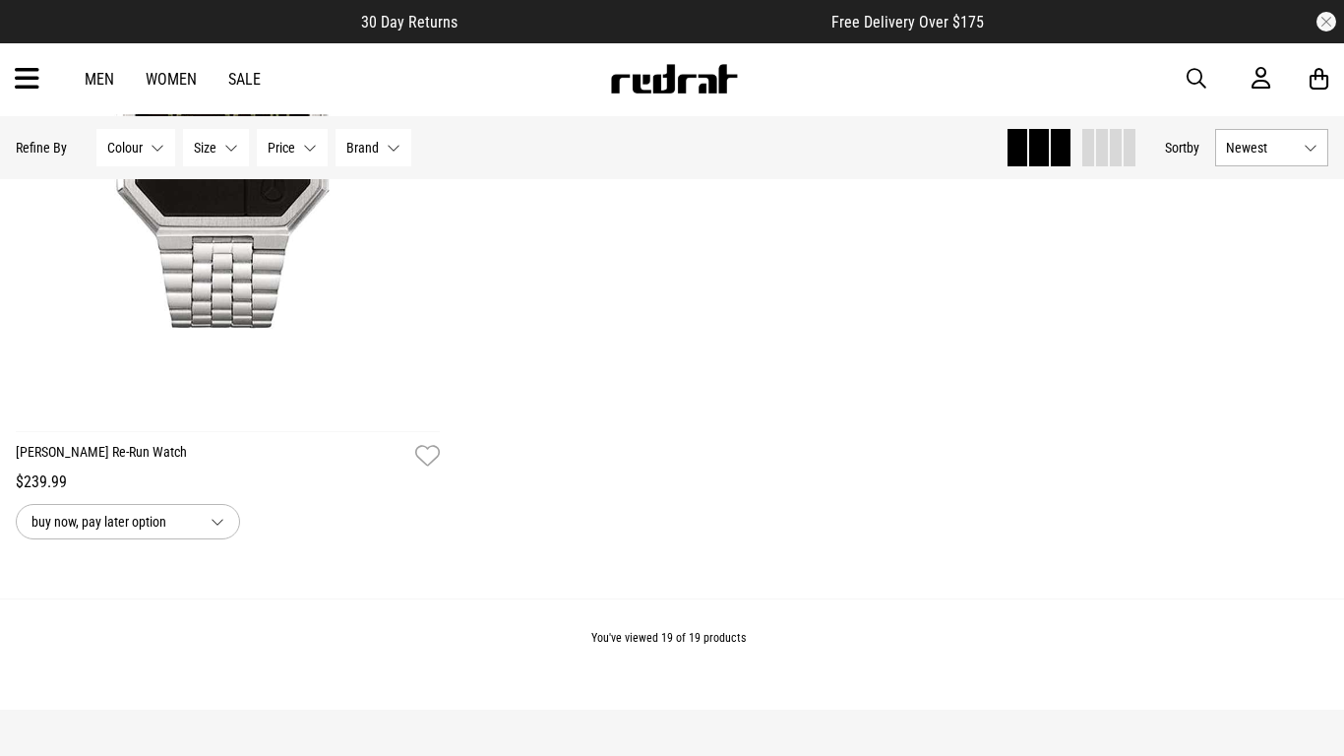
click at [0, 68] on div "Men Women Sale Sign in New Back Footwear Back Mens Back Womens Back Youth & Kid…" at bounding box center [672, 78] width 1344 height 71
click at [20, 79] on icon at bounding box center [27, 79] width 25 height 32
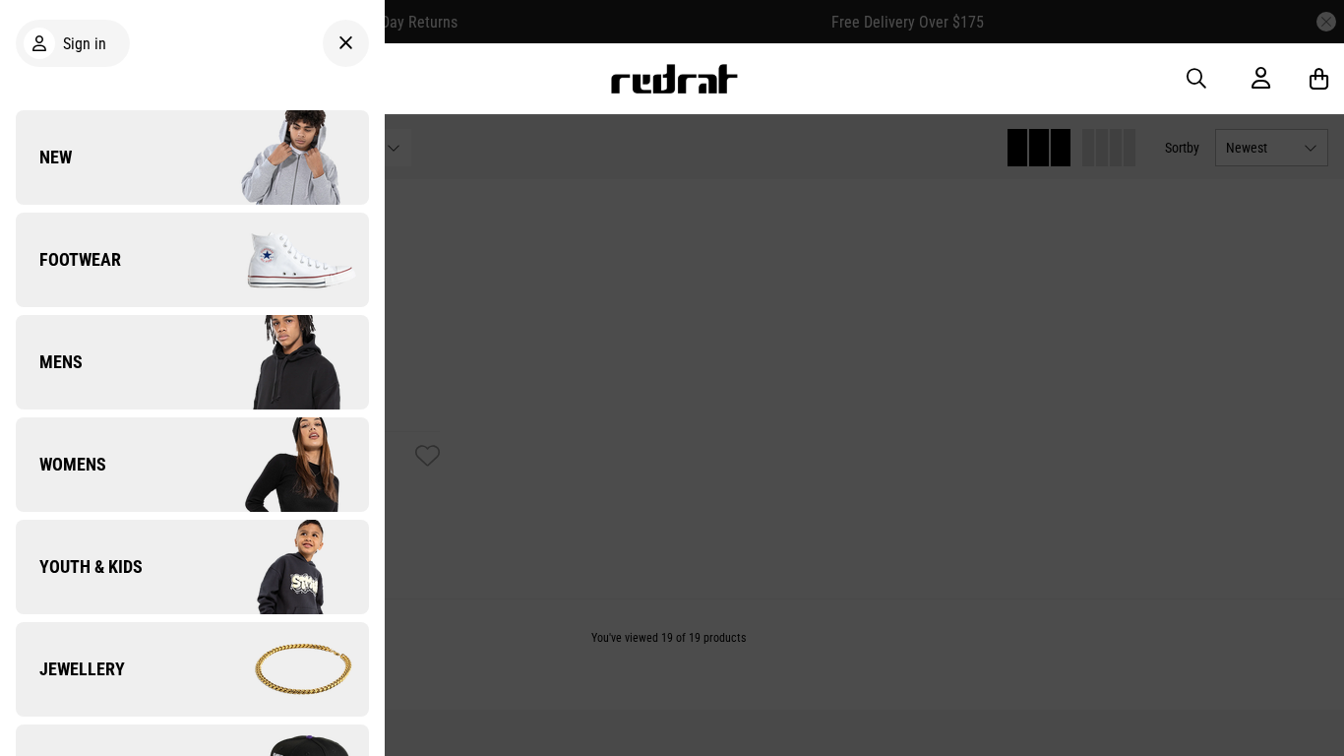
click at [254, 694] on img at bounding box center [280, 669] width 176 height 98
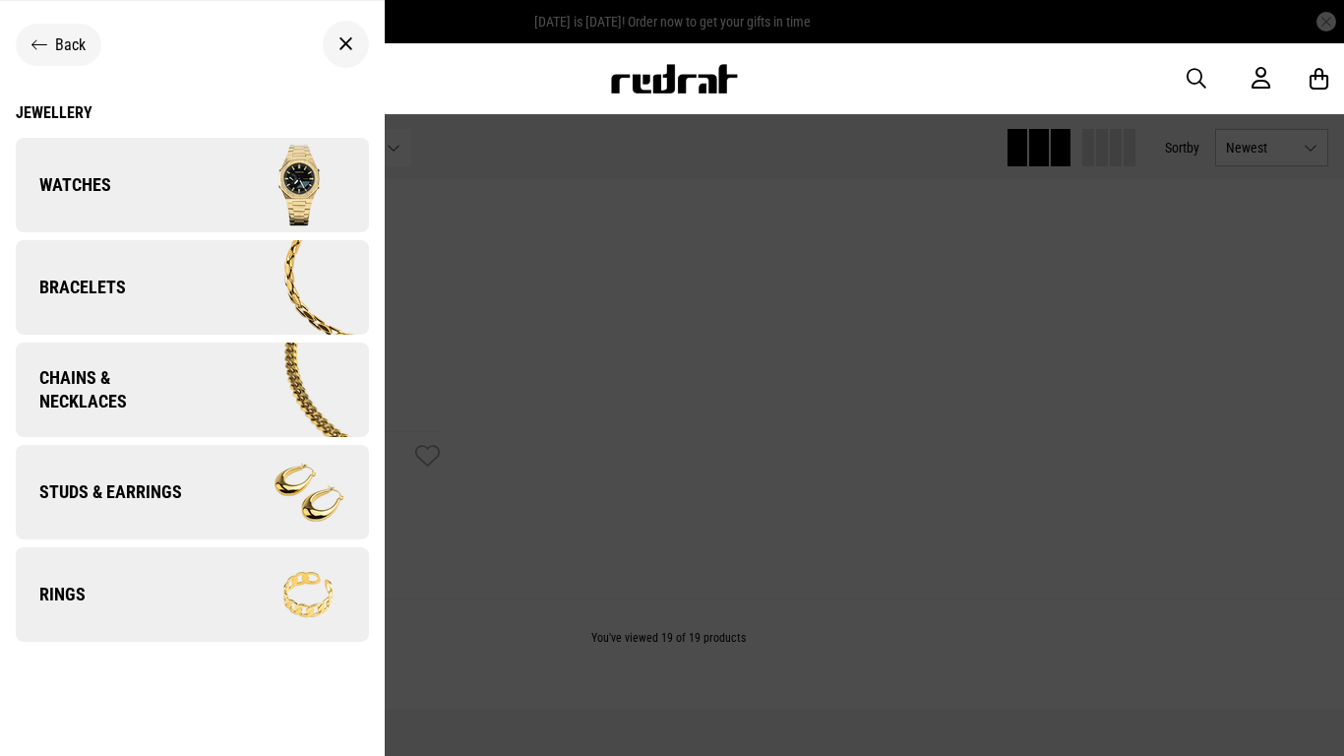
click at [269, 409] on img at bounding box center [282, 389] width 171 height 95
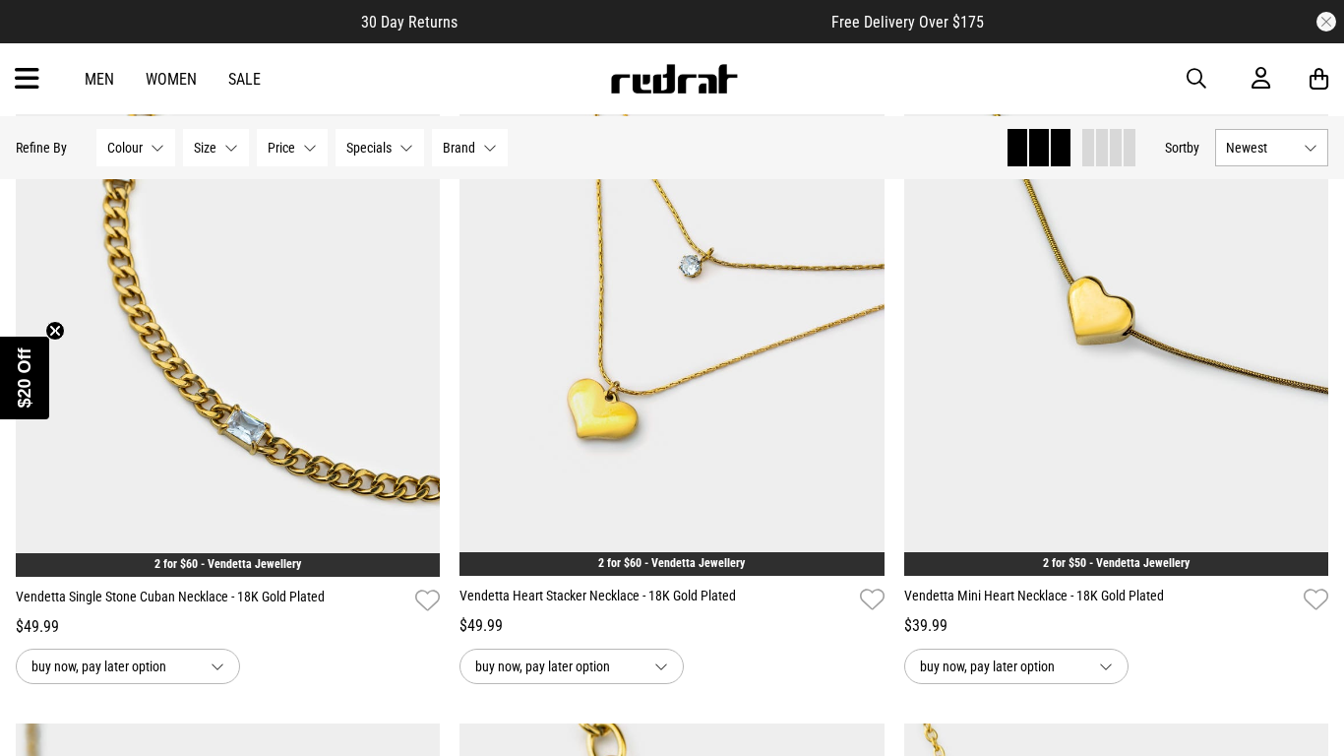
scroll to position [4715, 0]
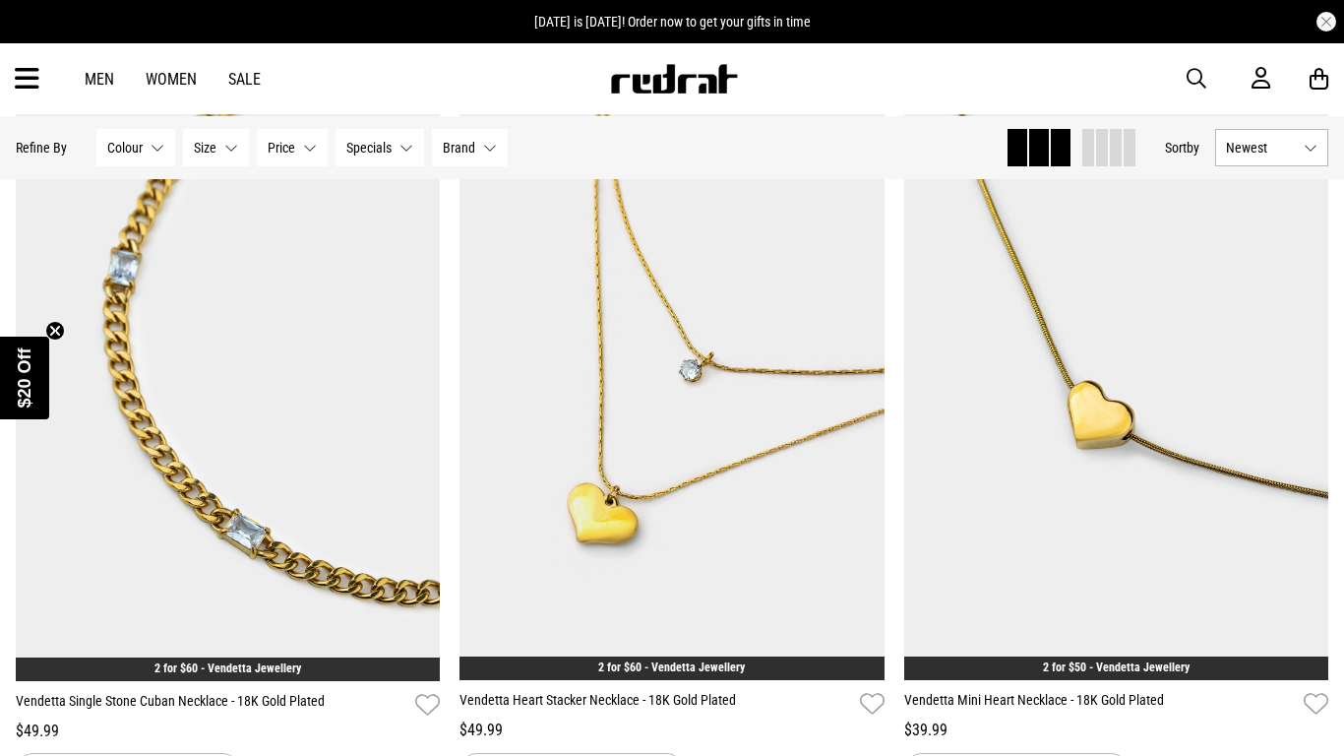
click at [19, 87] on icon at bounding box center [27, 79] width 25 height 32
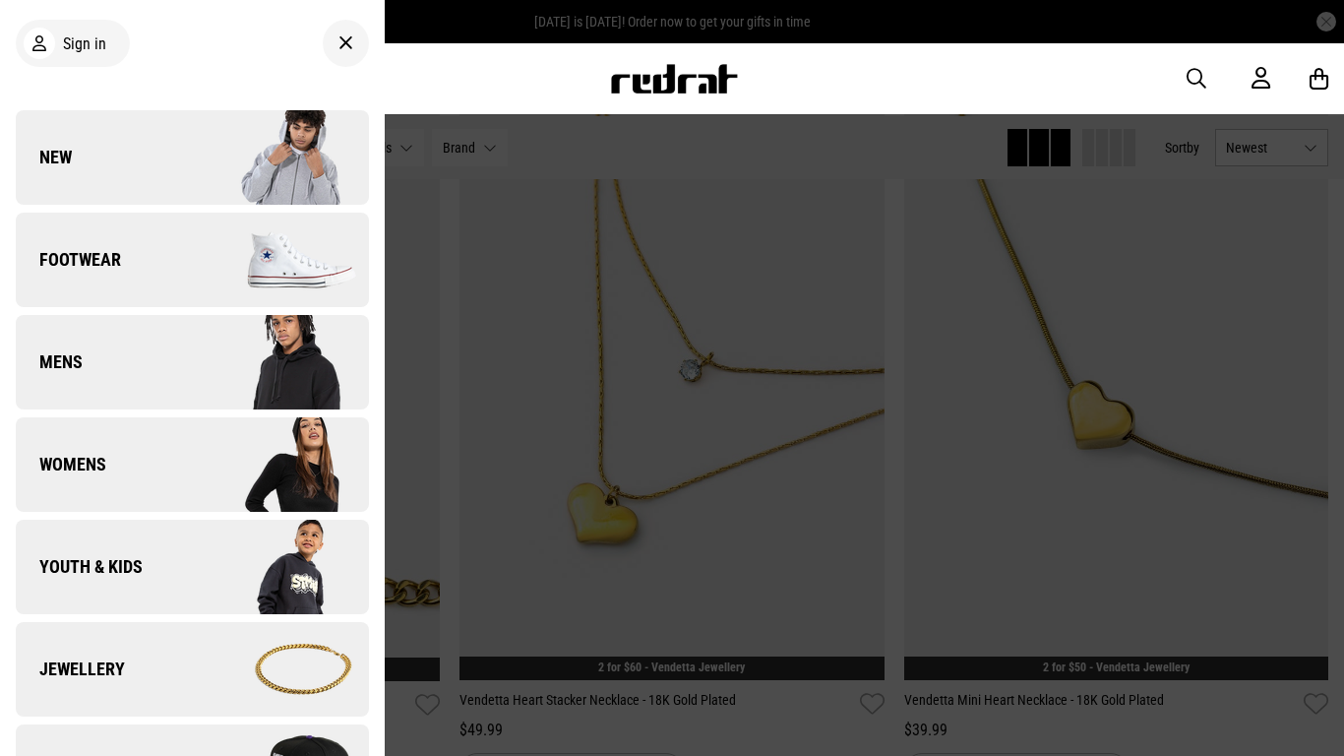
click at [258, 701] on img at bounding box center [280, 669] width 176 height 98
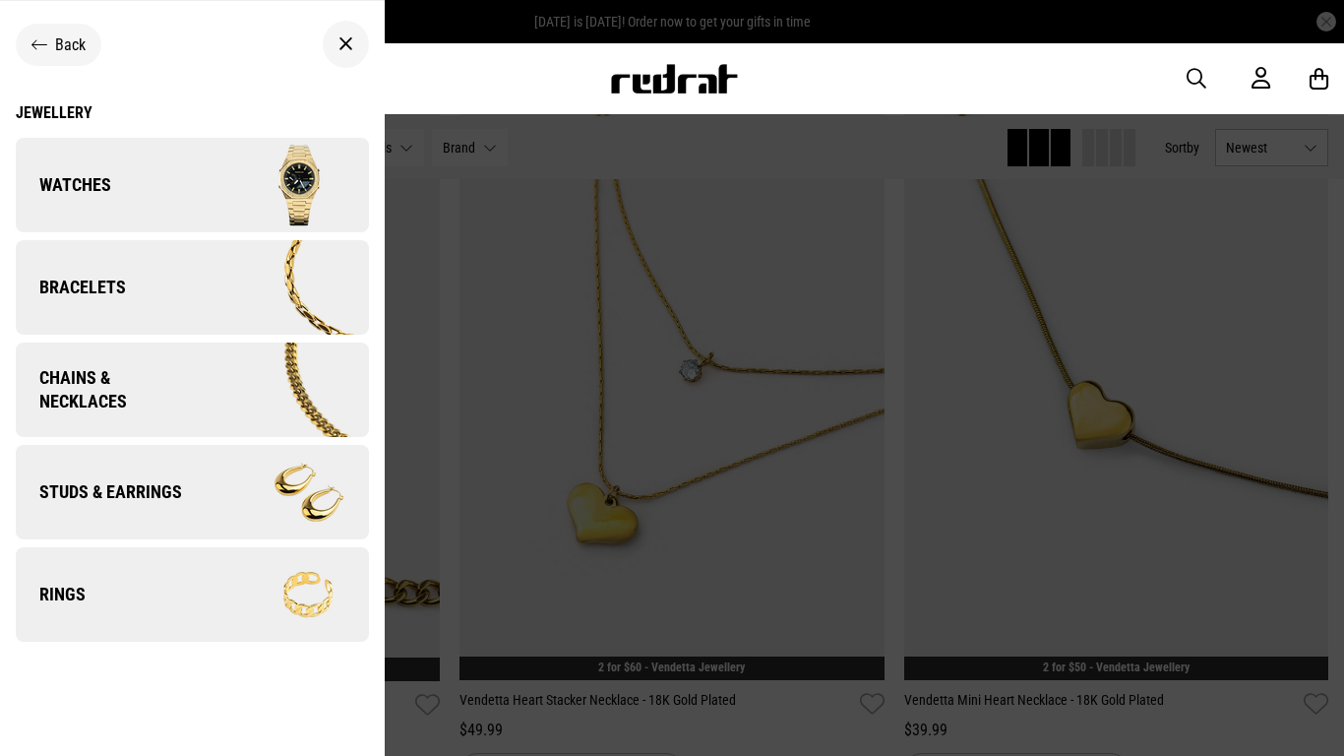
click at [288, 310] on img at bounding box center [280, 287] width 176 height 98
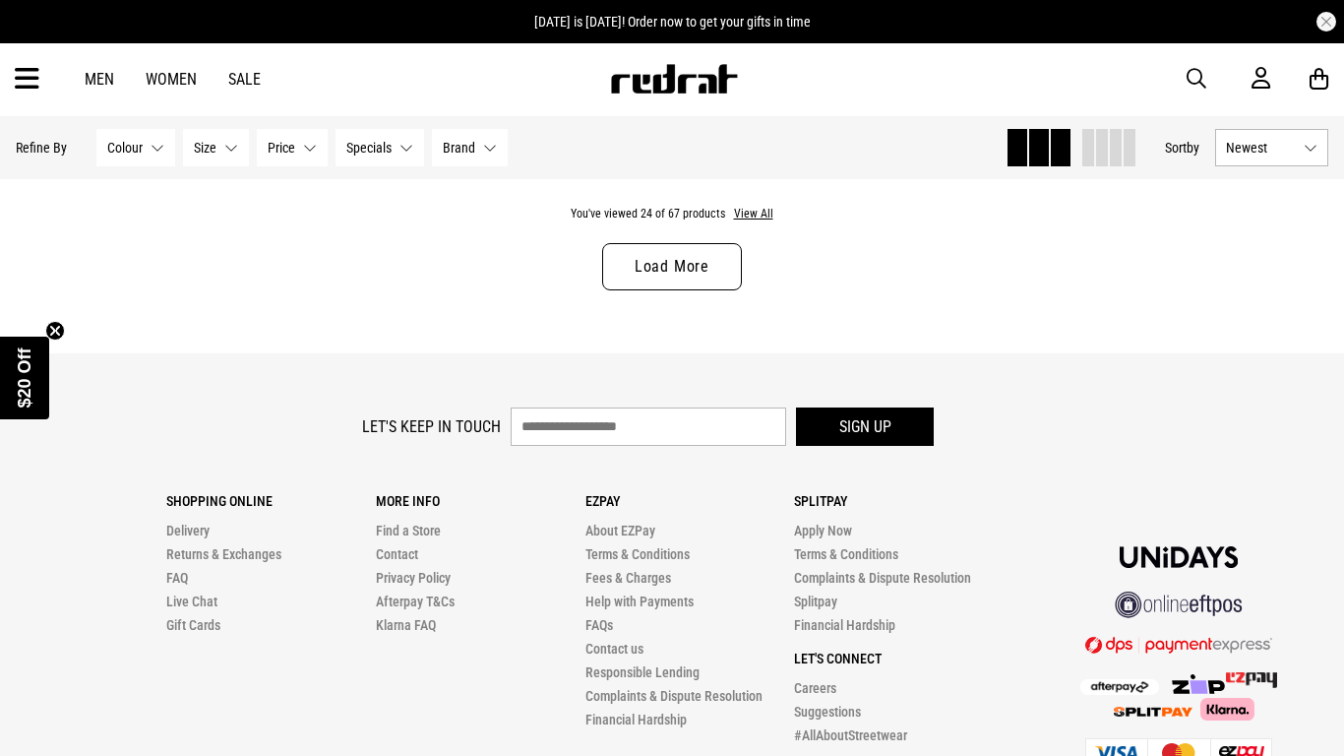
scroll to position [6136, 0]
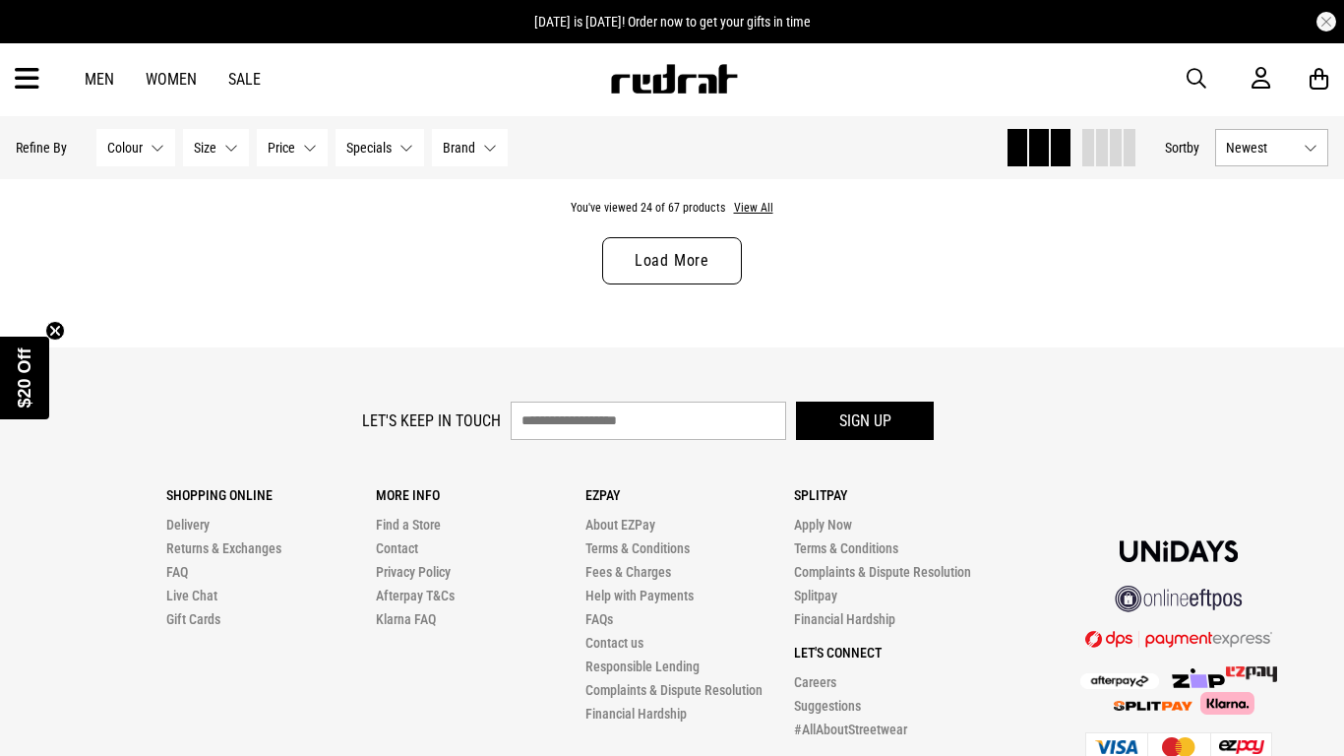
click at [39, 79] on icon at bounding box center [27, 79] width 25 height 32
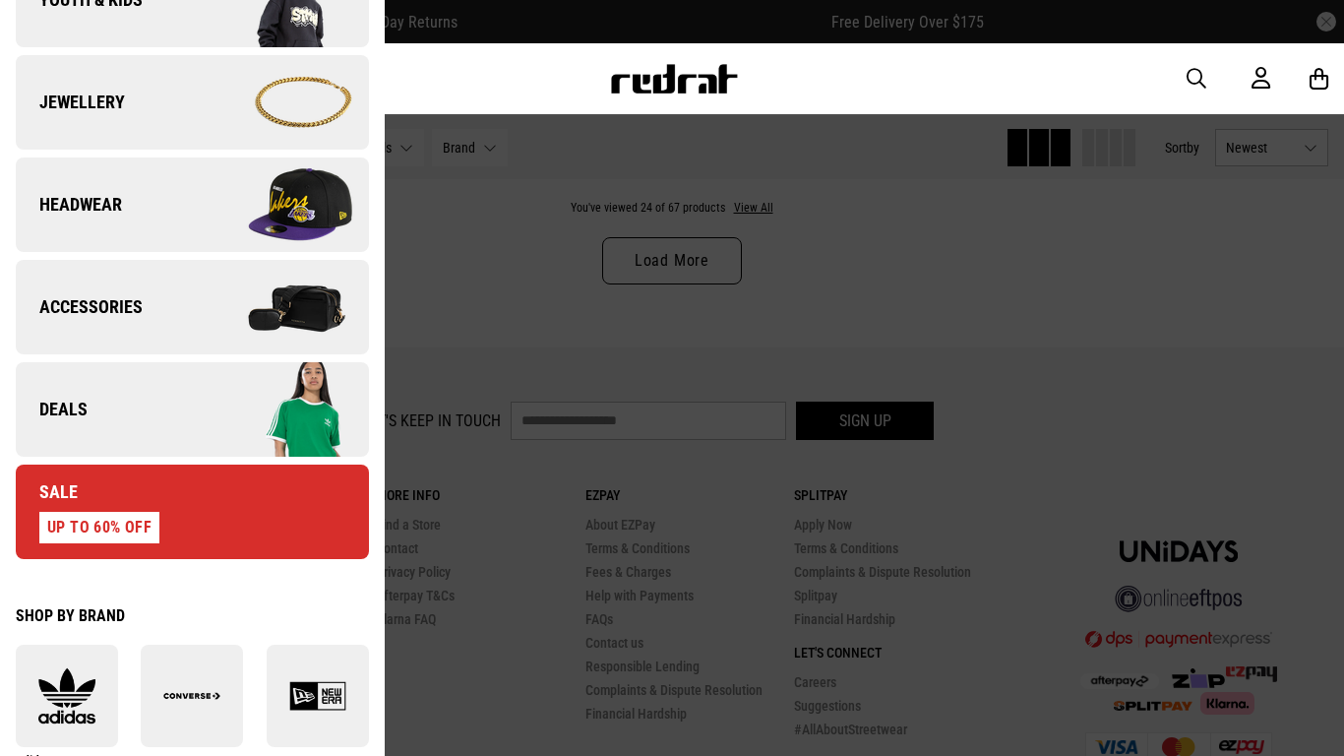
scroll to position [568, 0]
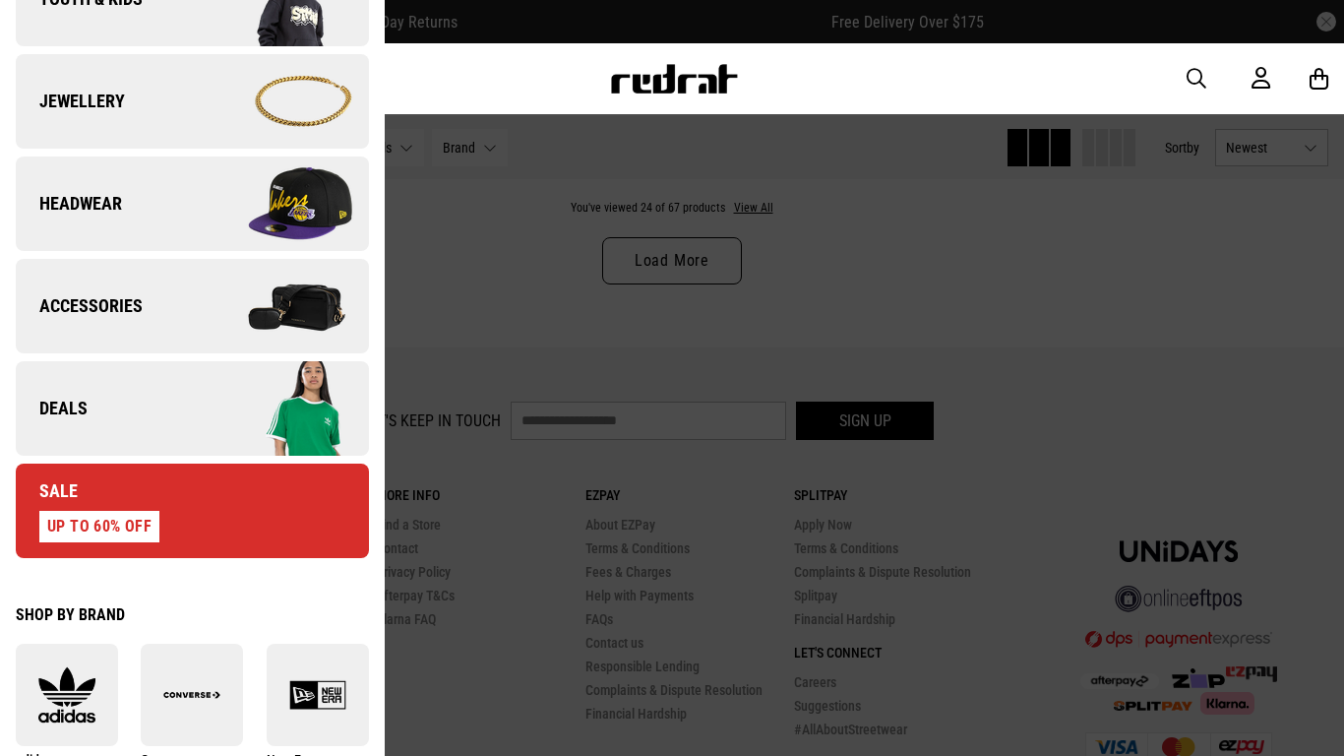
click at [304, 355] on img at bounding box center [280, 306] width 176 height 98
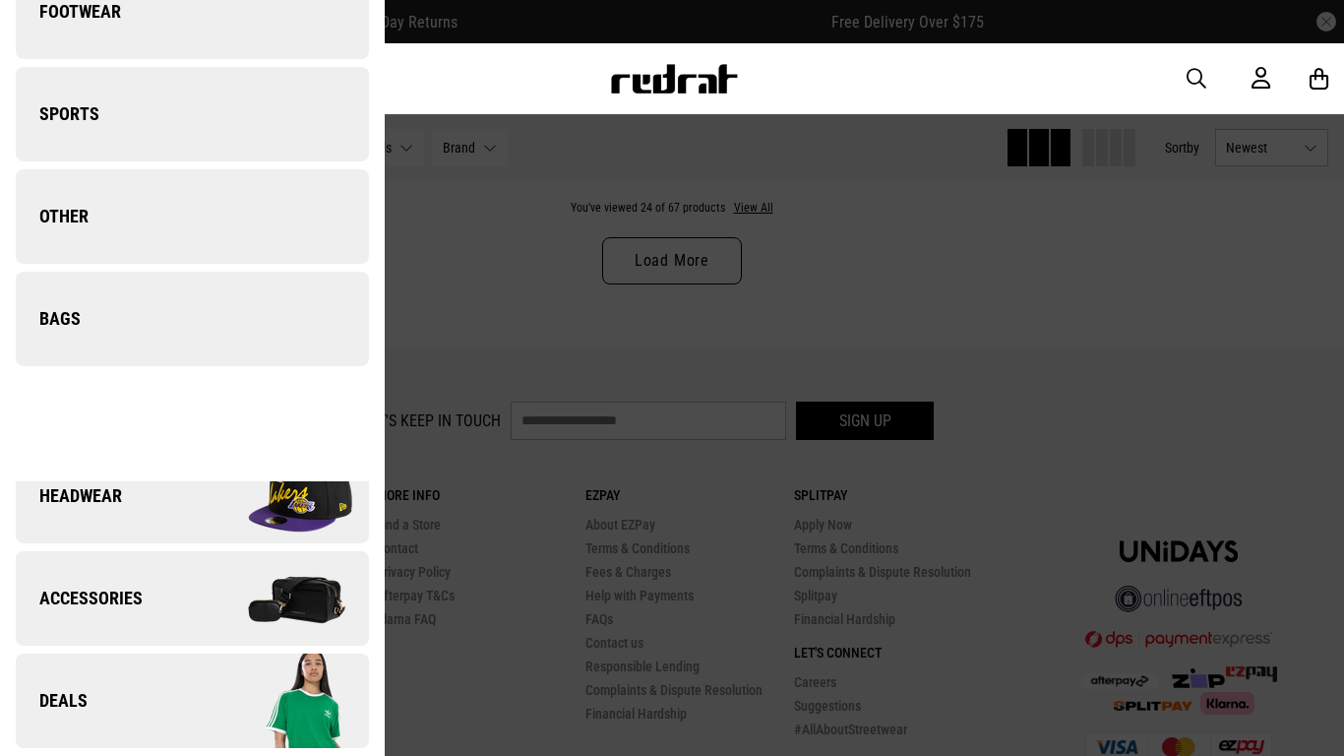
scroll to position [0, 0]
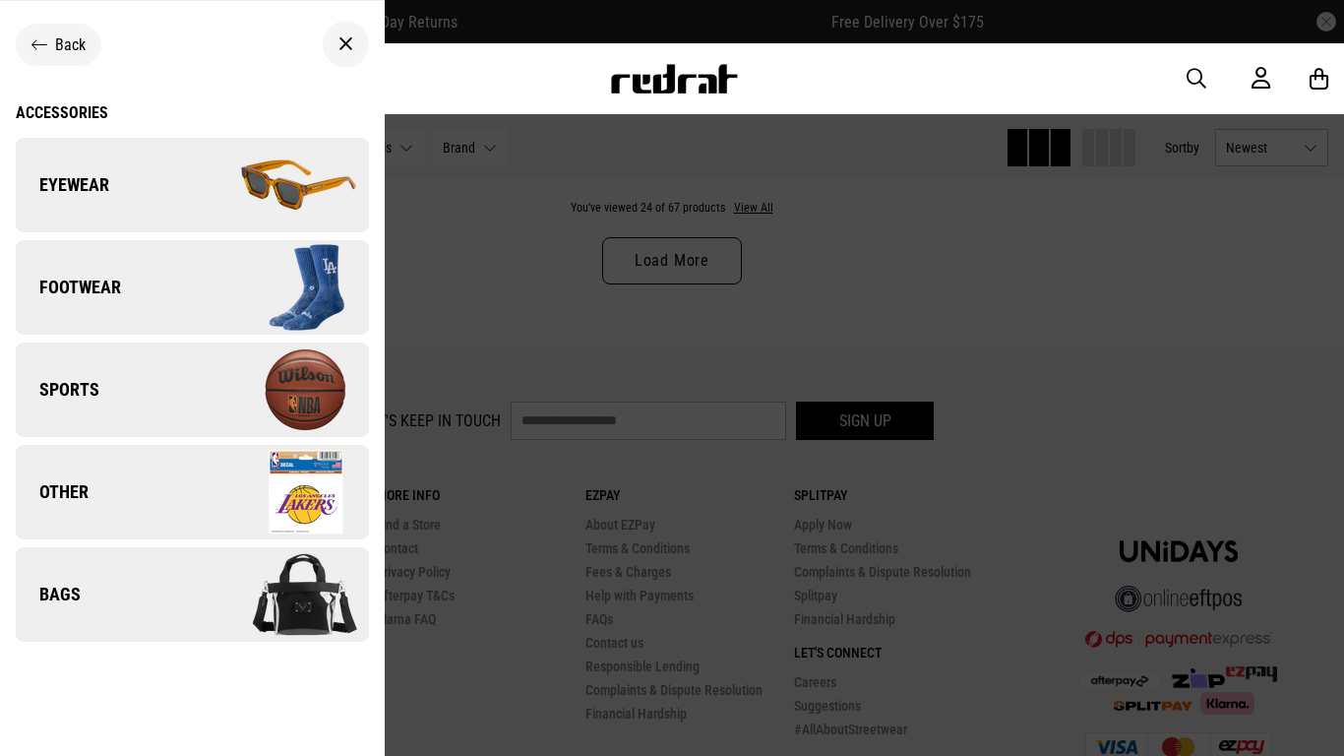
click at [286, 199] on img at bounding box center [280, 185] width 176 height 98
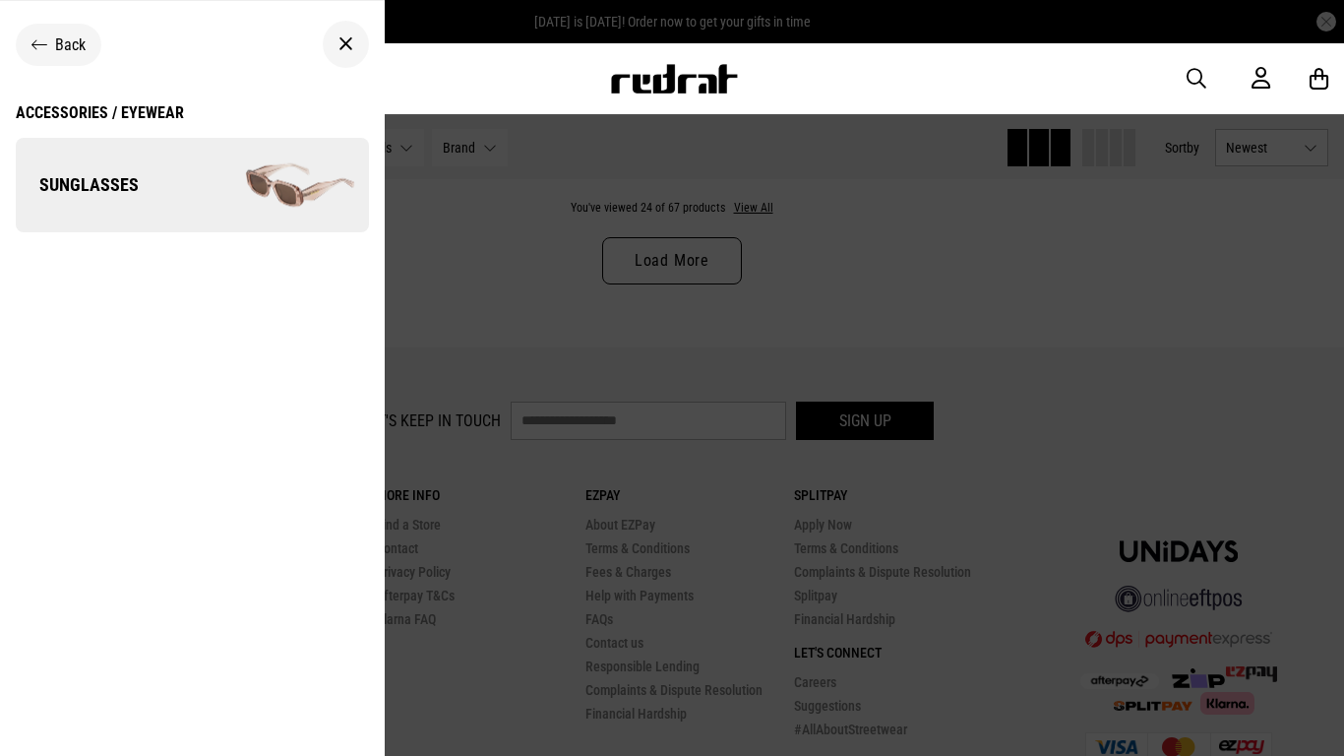
click at [306, 205] on img at bounding box center [280, 185] width 176 height 98
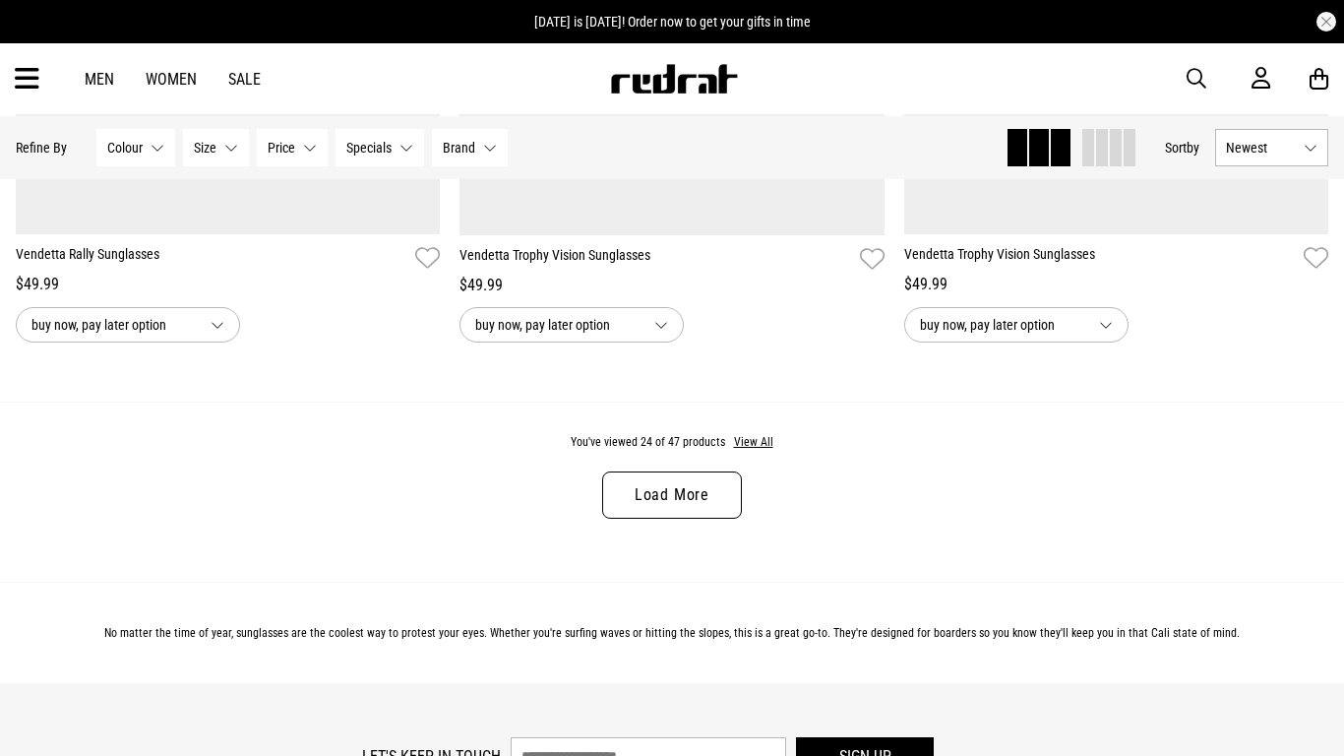
scroll to position [5903, 0]
click at [37, 82] on icon at bounding box center [27, 79] width 25 height 32
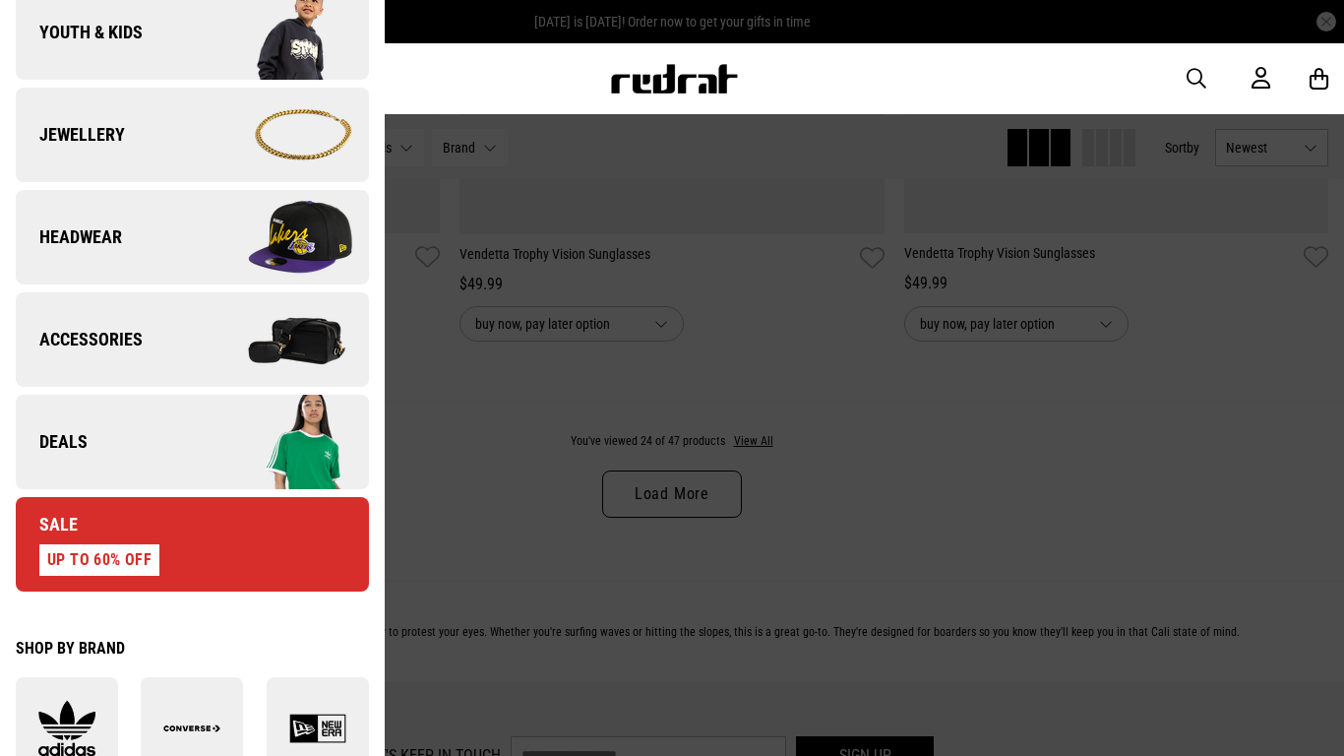
scroll to position [543, 0]
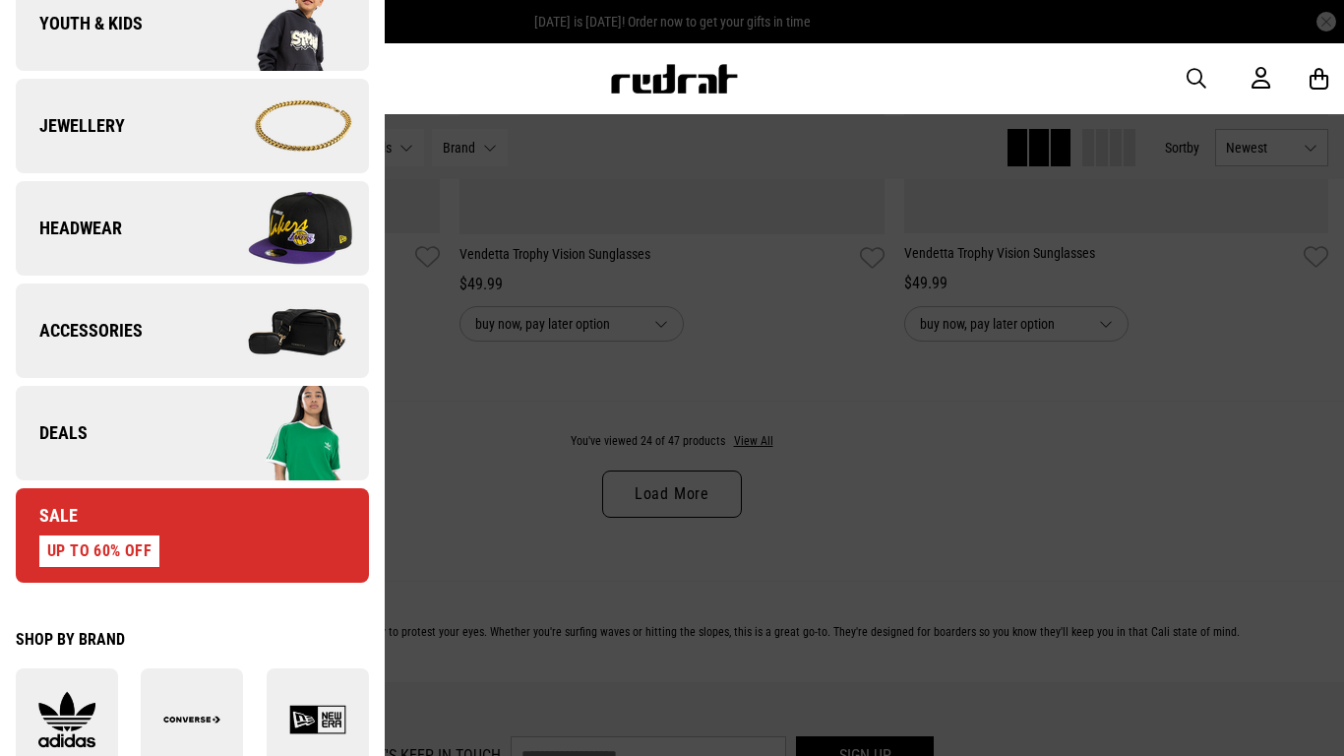
click at [213, 380] on img at bounding box center [280, 330] width 176 height 98
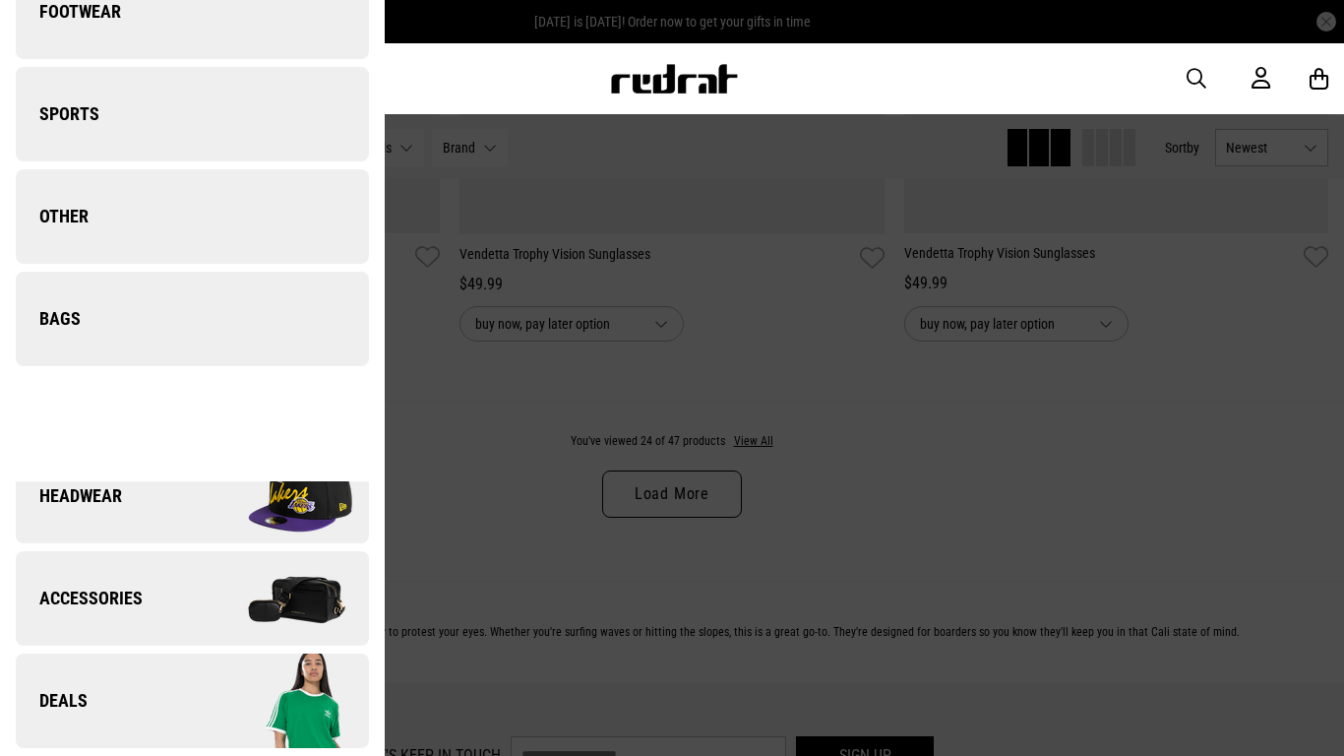
scroll to position [0, 0]
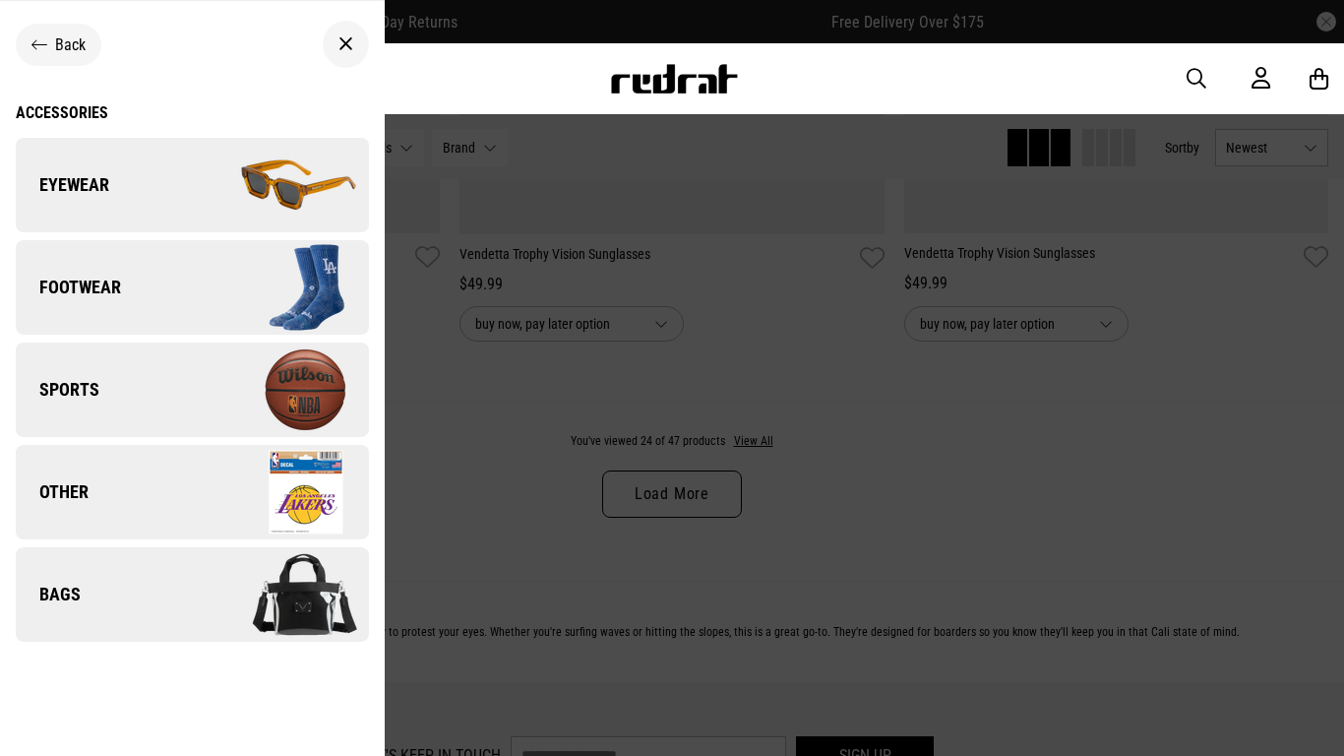
click at [284, 607] on img at bounding box center [280, 594] width 176 height 98
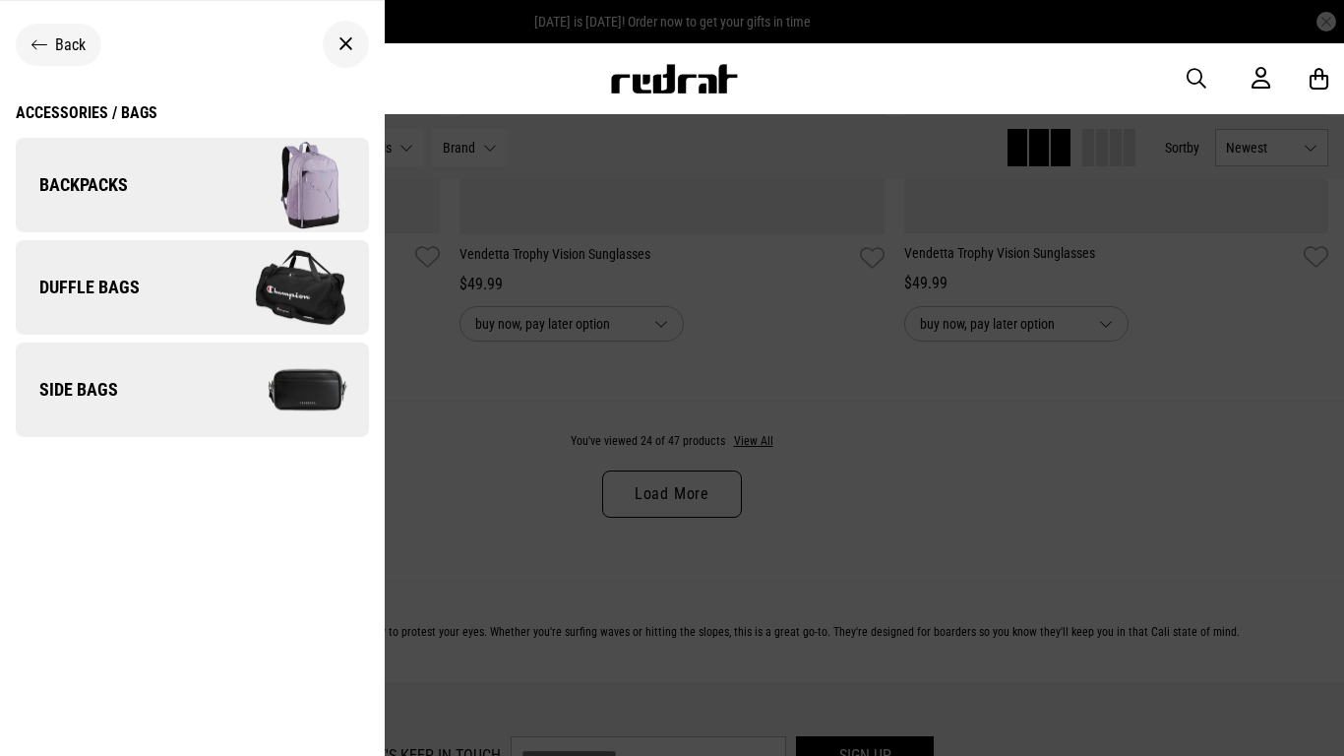
click at [280, 433] on img at bounding box center [280, 390] width 176 height 98
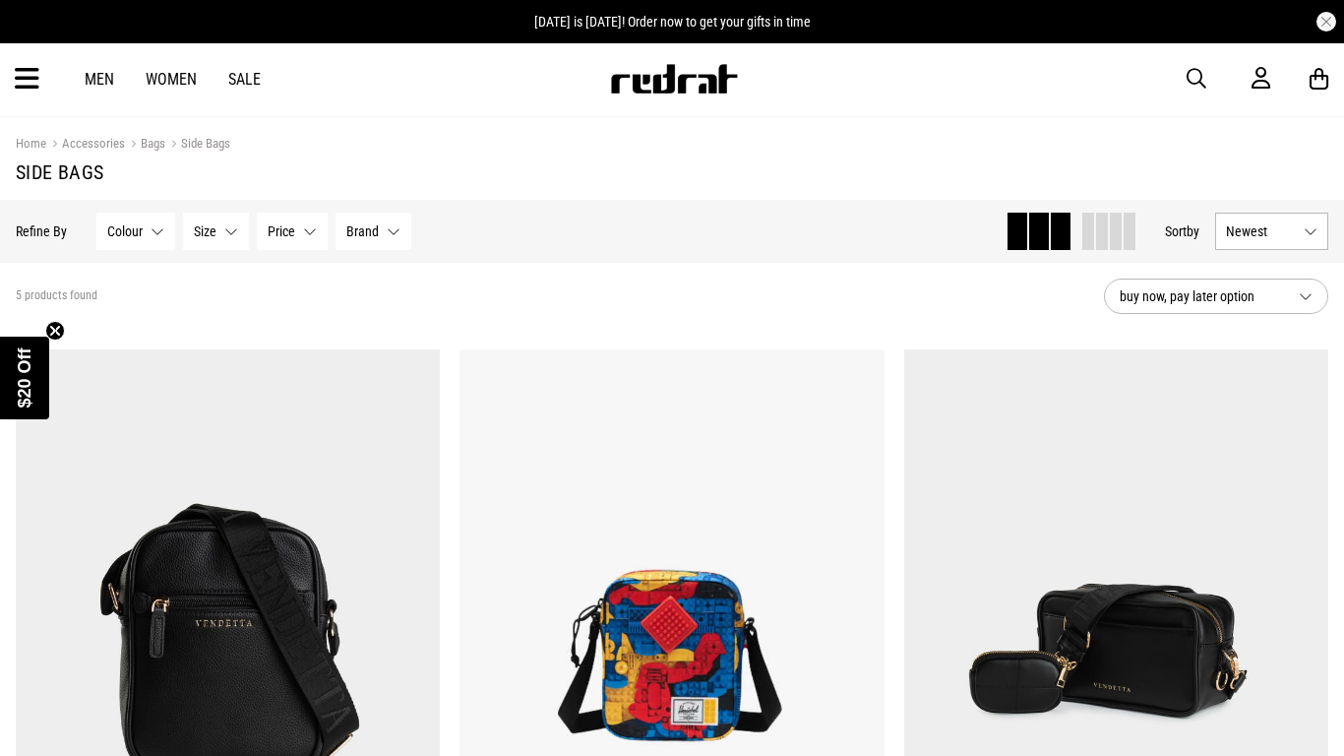
click at [24, 90] on icon at bounding box center [27, 79] width 25 height 32
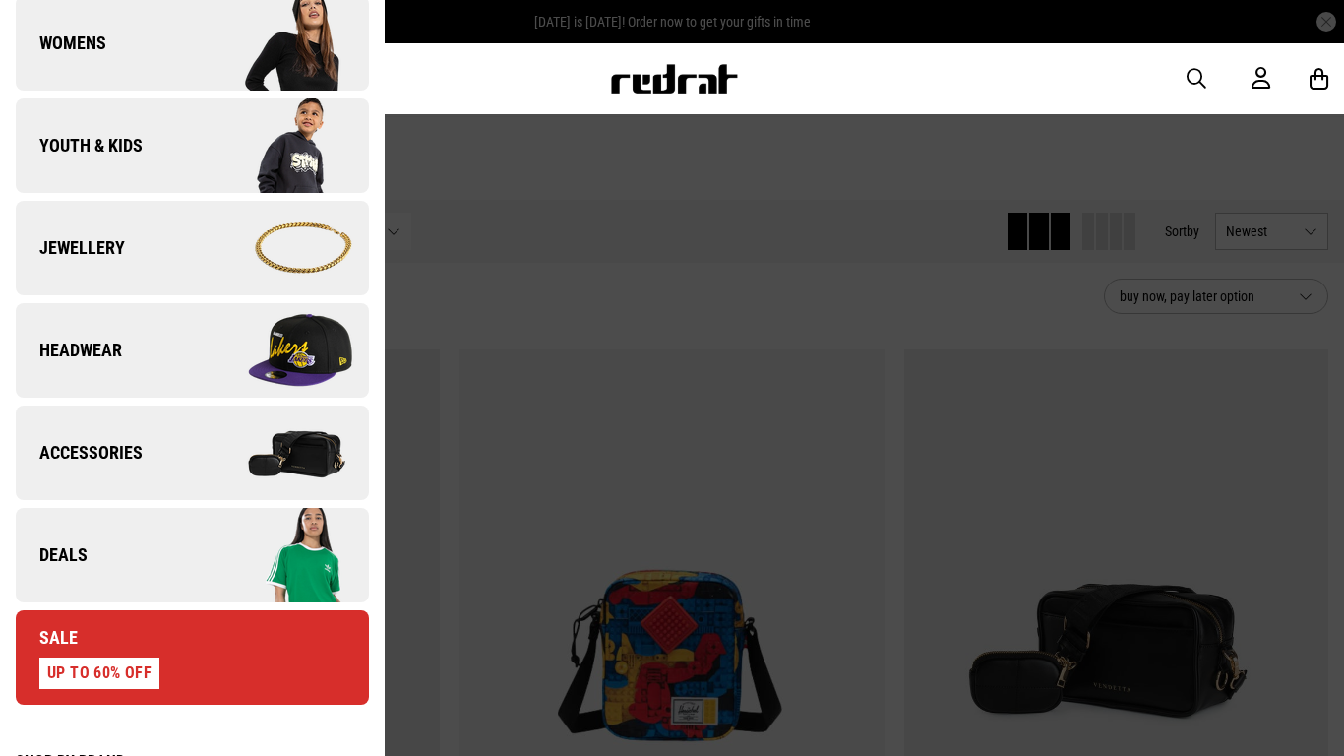
scroll to position [435, 0]
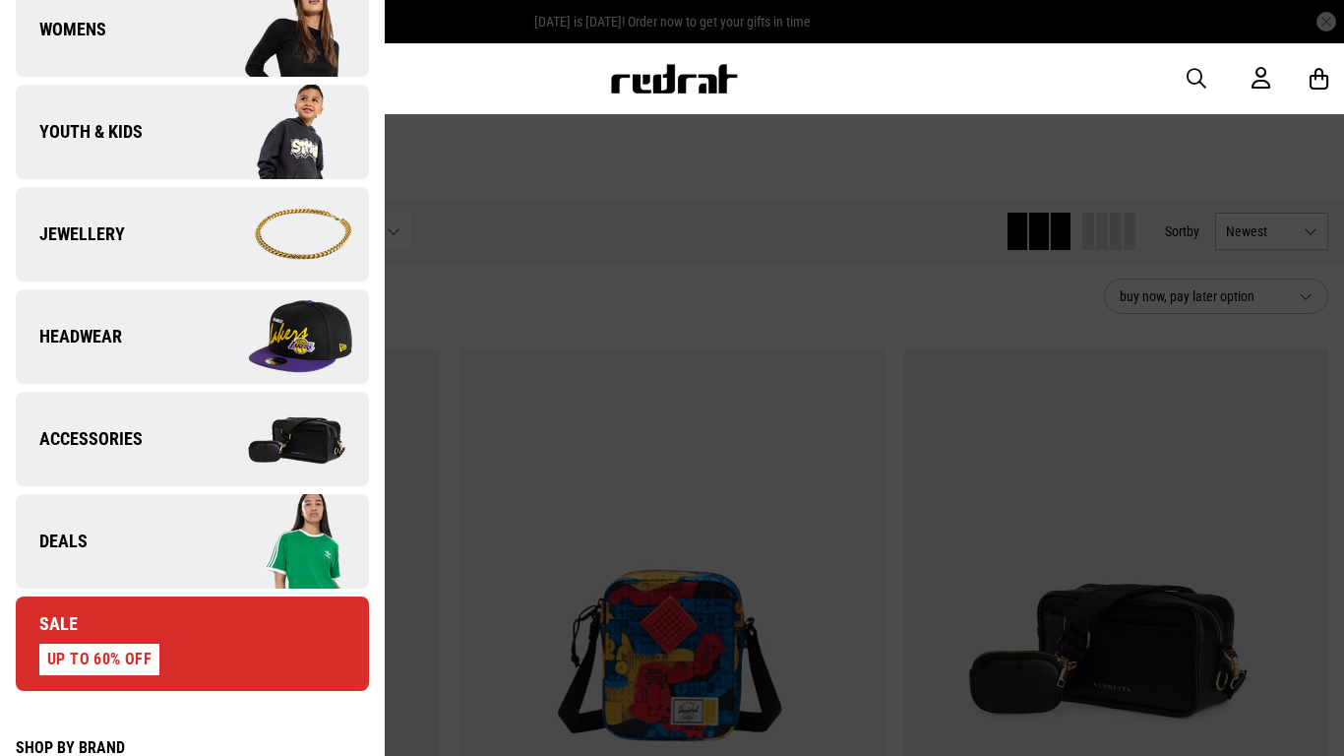
click at [217, 488] on img at bounding box center [280, 439] width 176 height 98
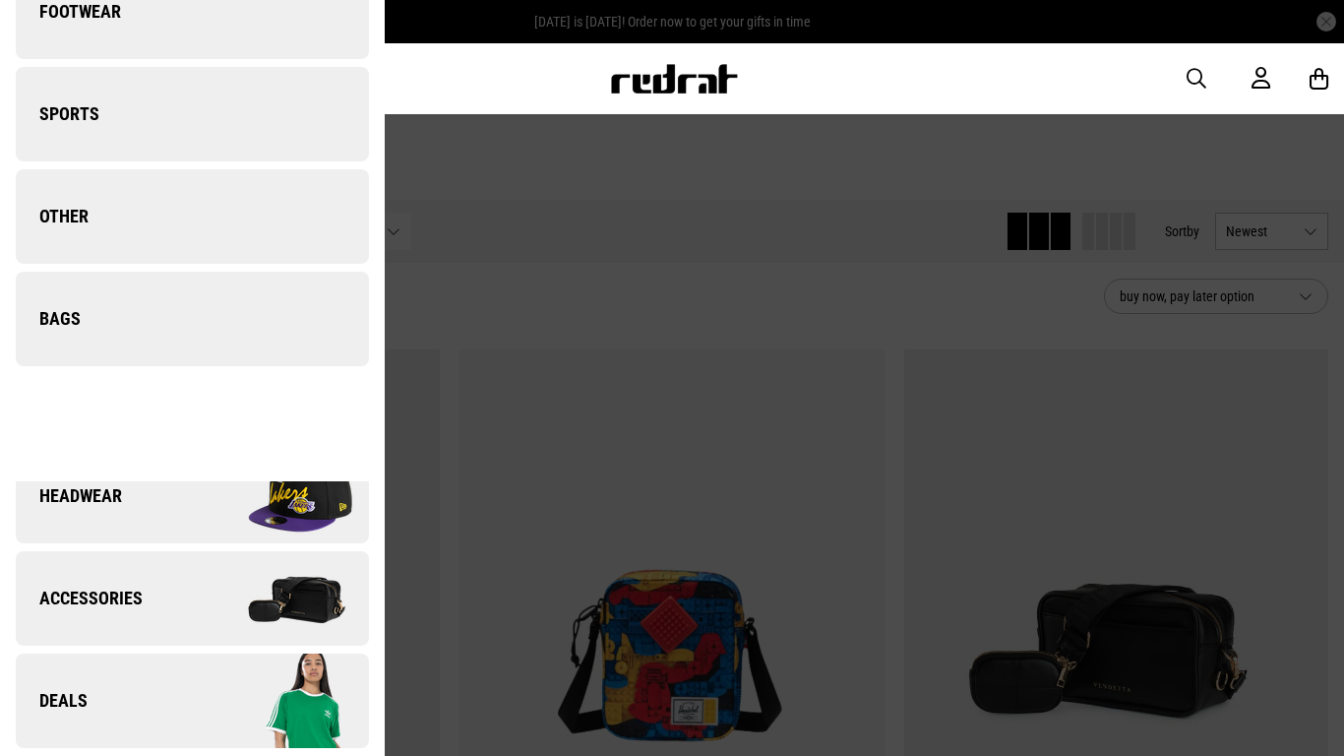
scroll to position [0, 0]
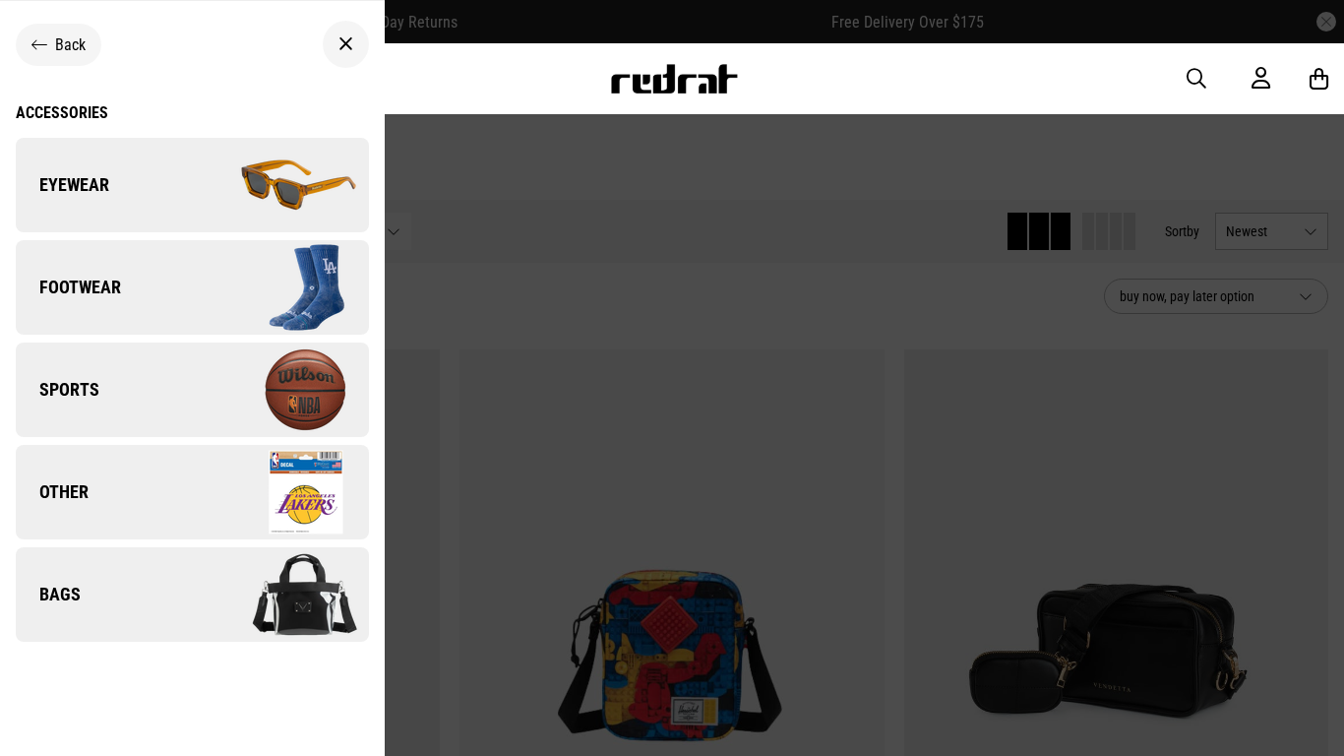
click at [259, 615] on img at bounding box center [280, 594] width 176 height 98
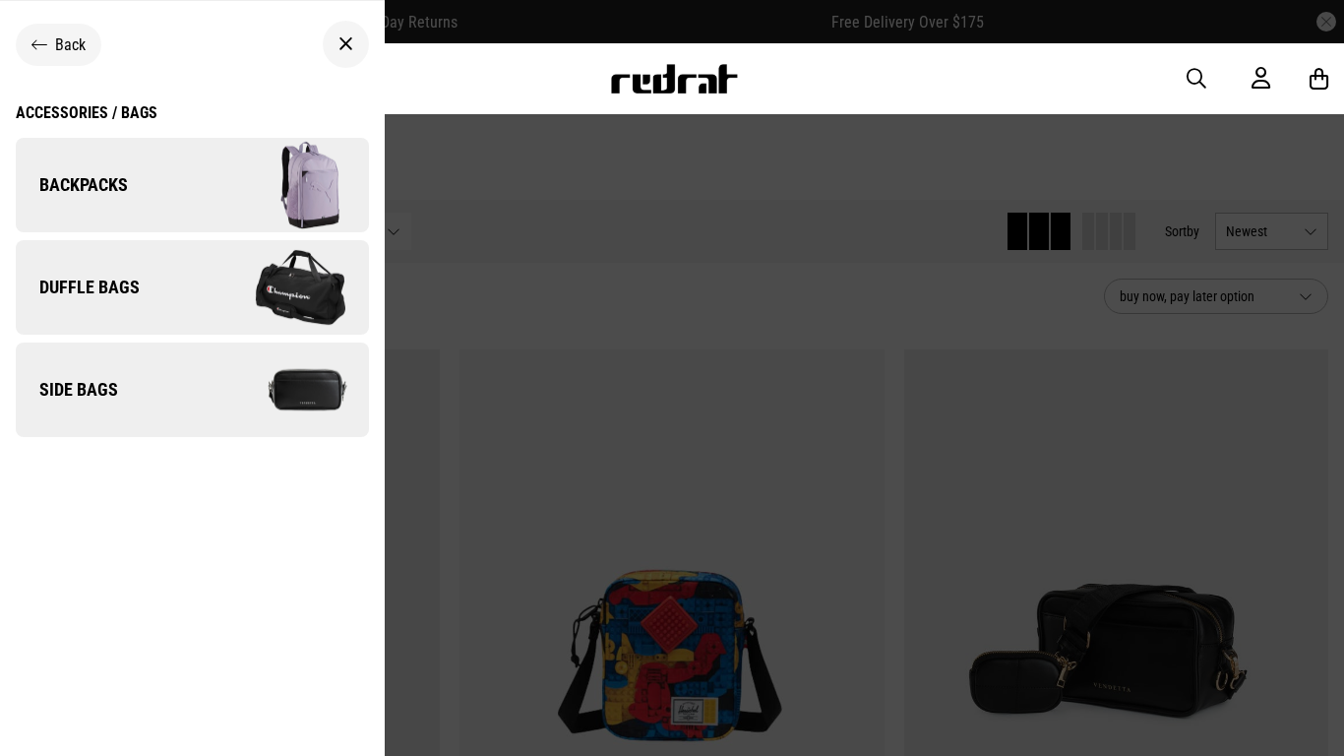
click at [249, 217] on img at bounding box center [280, 185] width 176 height 98
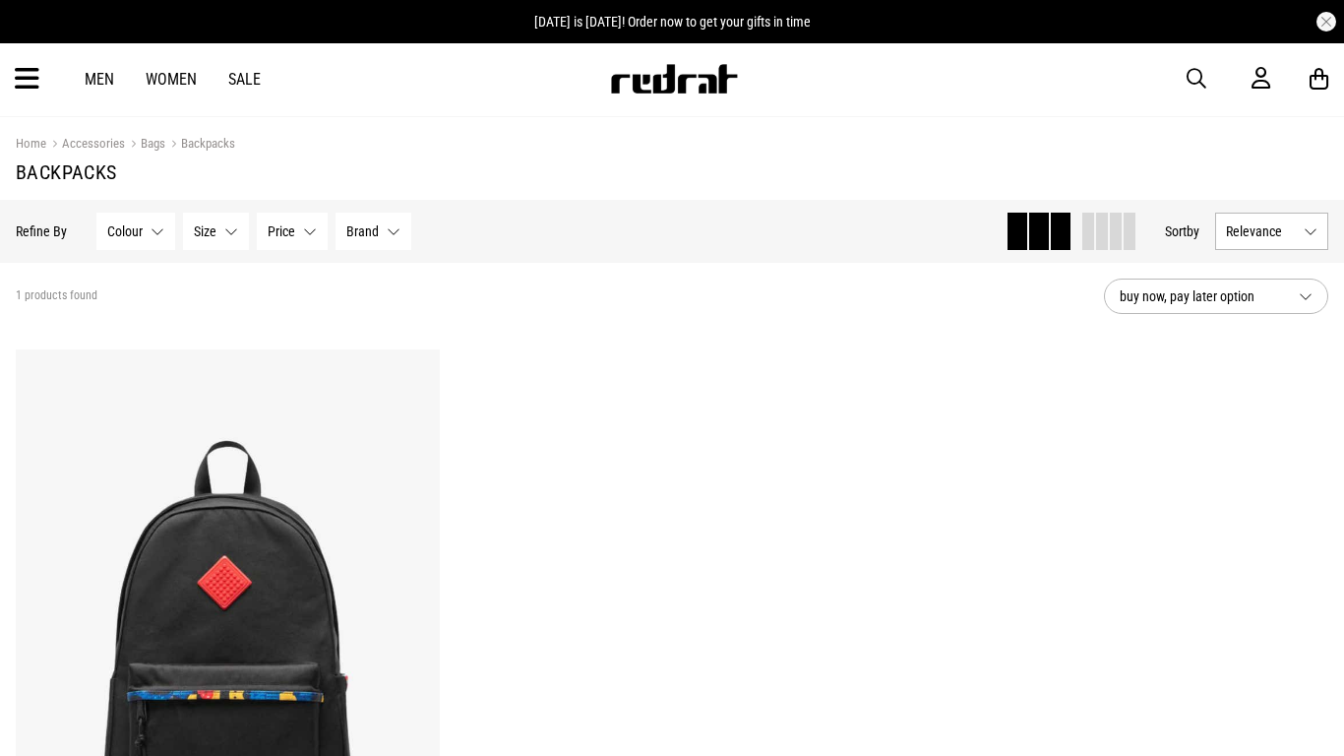
click at [13, 67] on div "Men Women Sale Sign in New Back Footwear Back Mens Back Womens Back Youth & Kid…" at bounding box center [672, 78] width 1344 height 71
click at [26, 79] on icon at bounding box center [27, 79] width 25 height 32
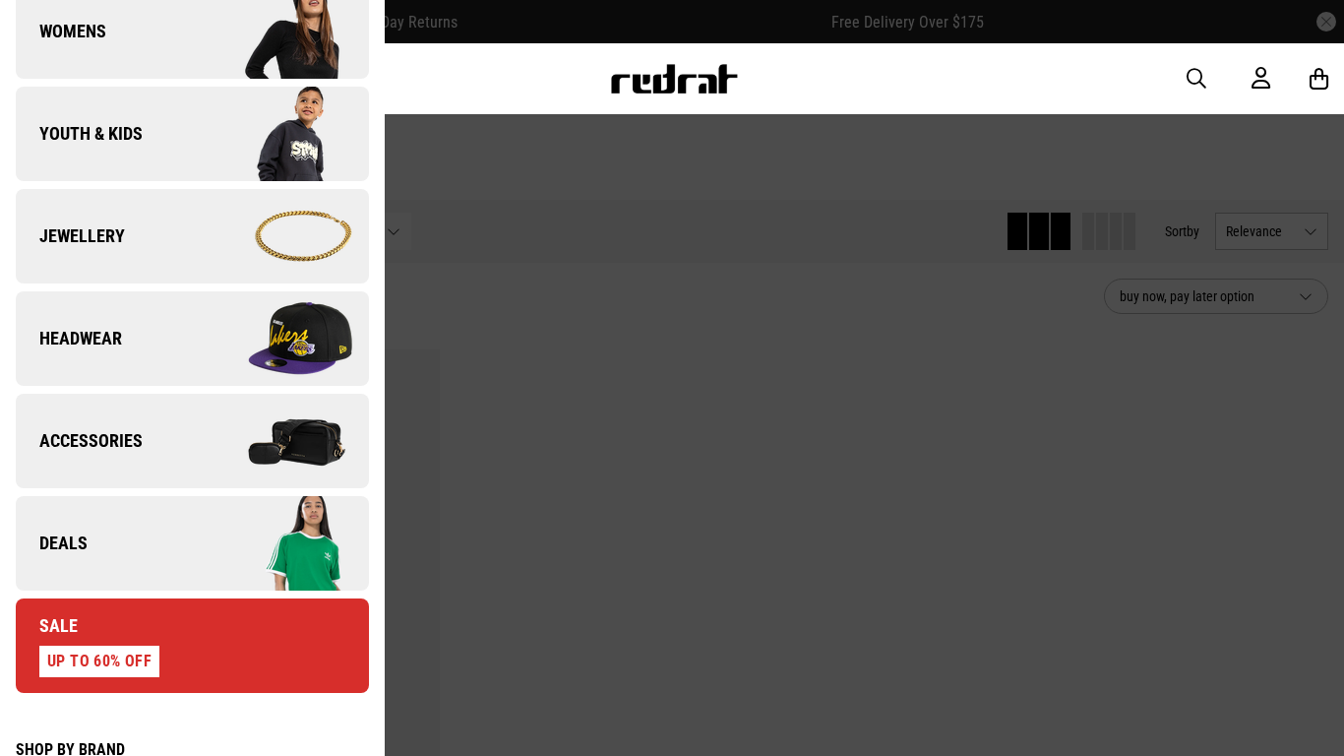
scroll to position [499, 0]
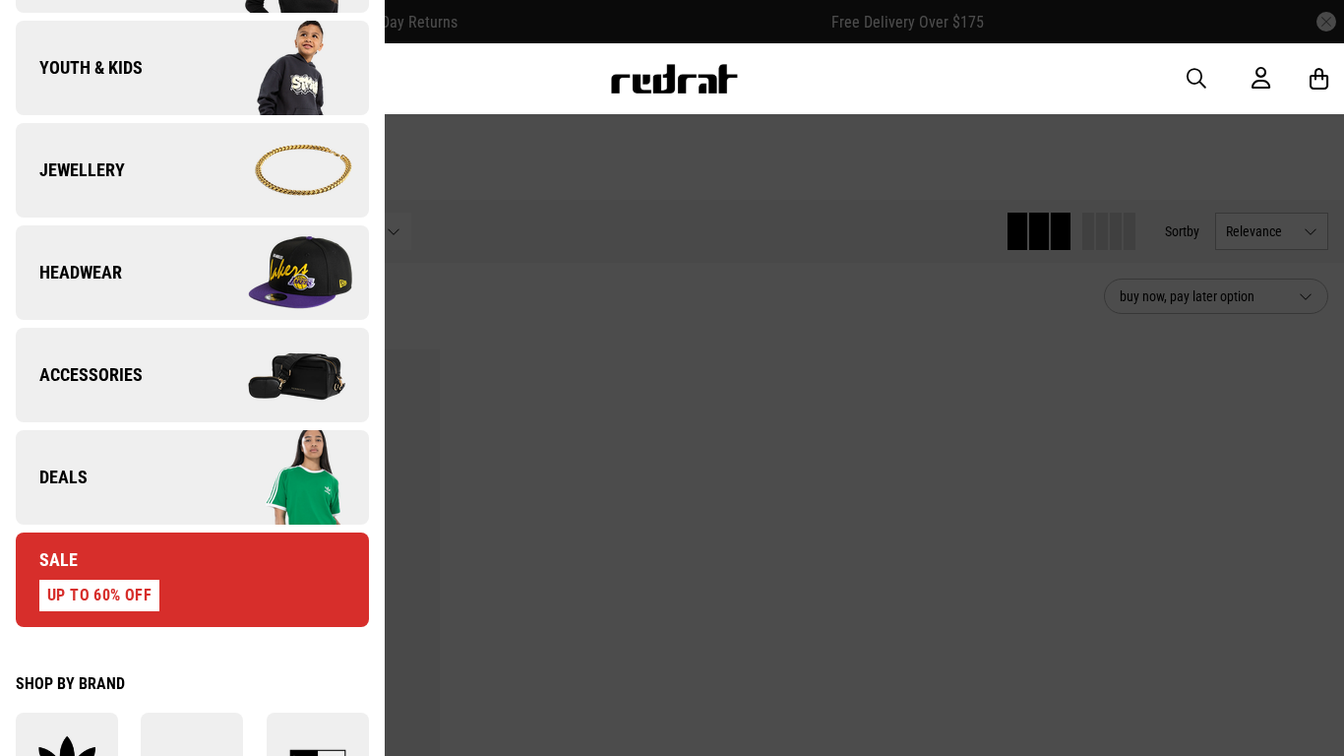
click at [309, 508] on img at bounding box center [280, 477] width 176 height 98
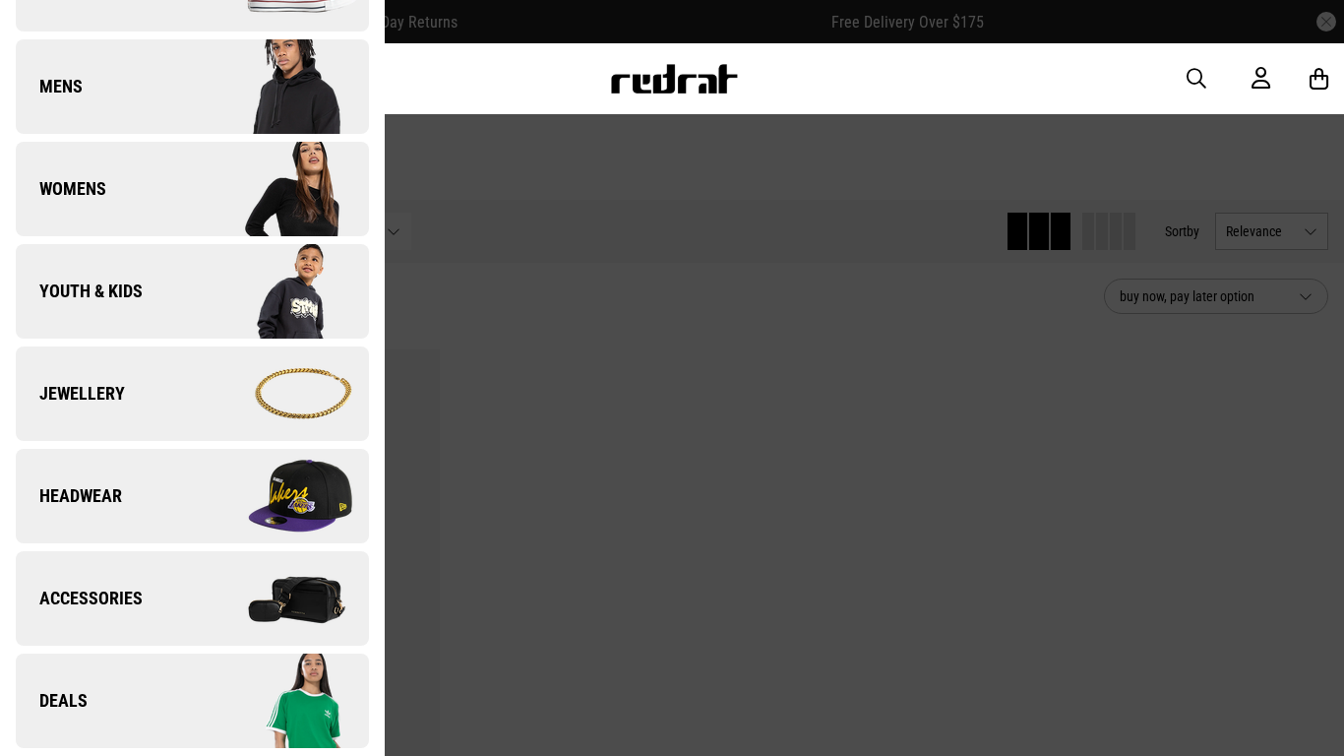
scroll to position [0, 0]
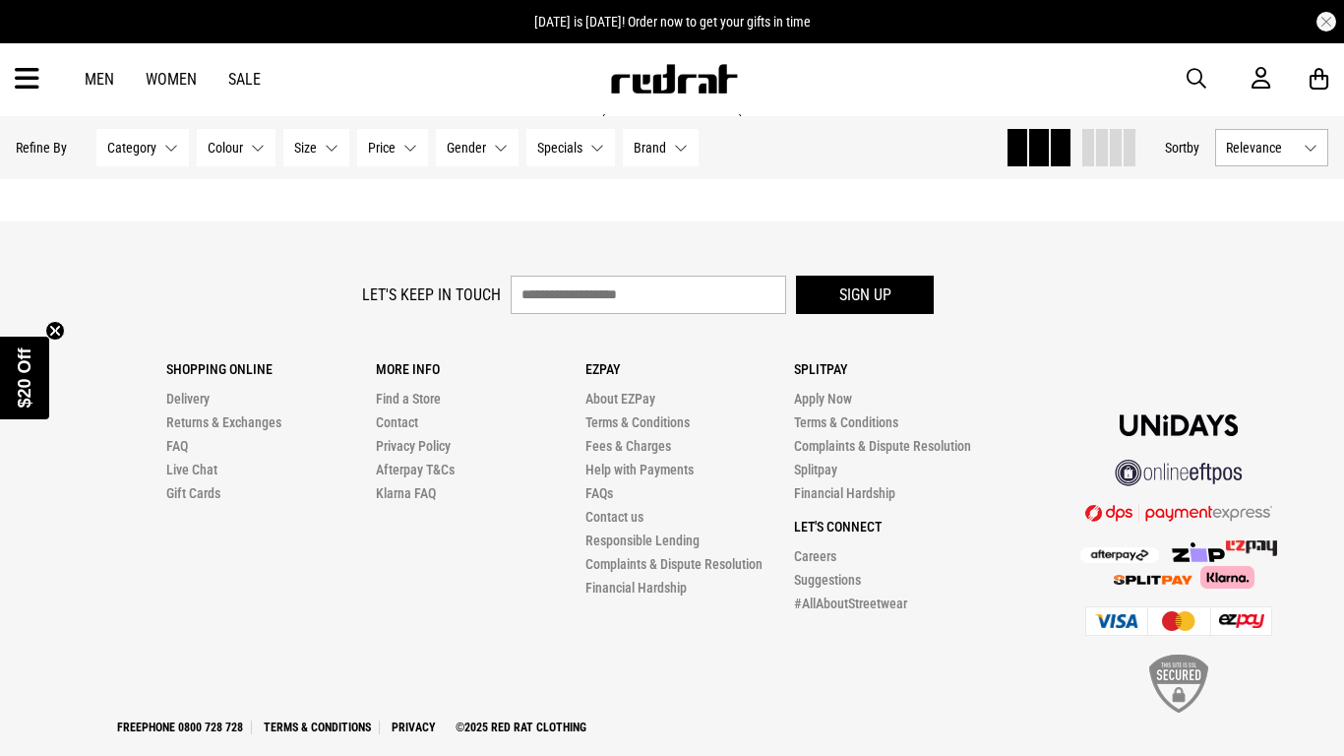
scroll to position [6506, 0]
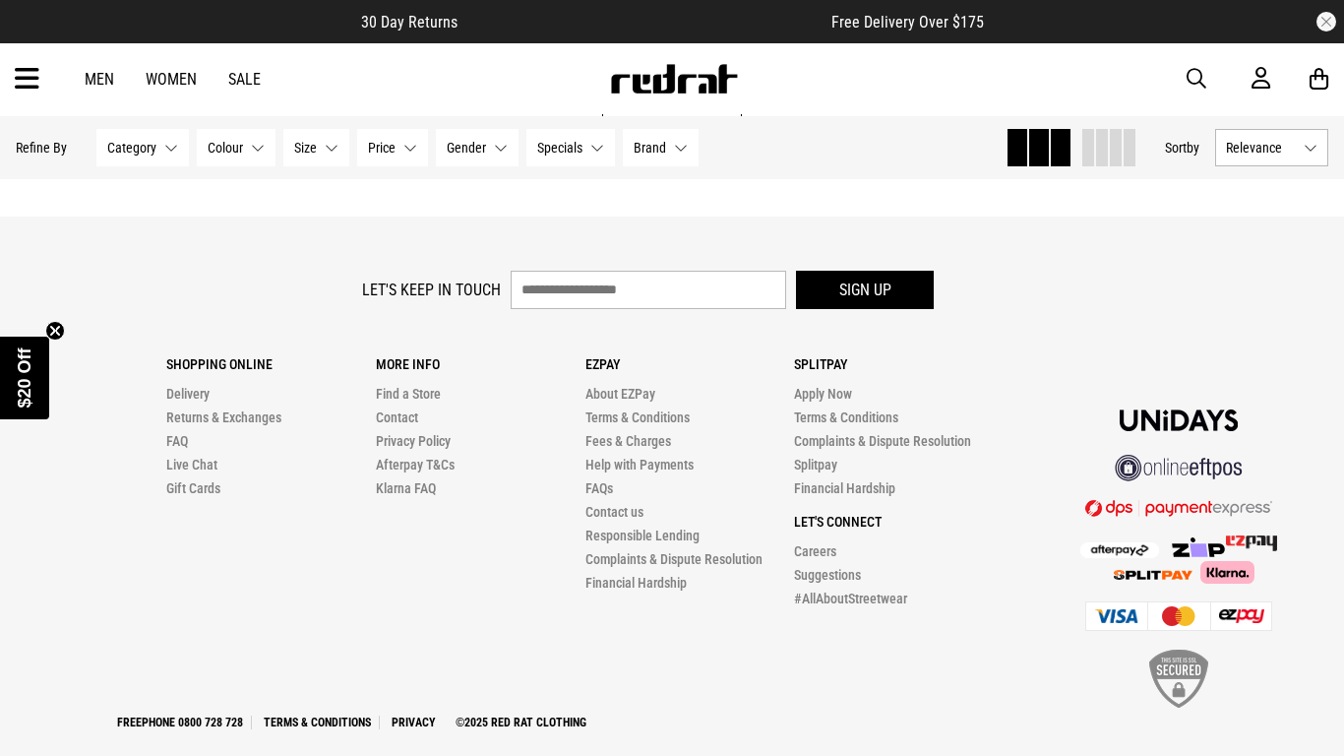
click at [29, 70] on icon at bounding box center [27, 79] width 25 height 32
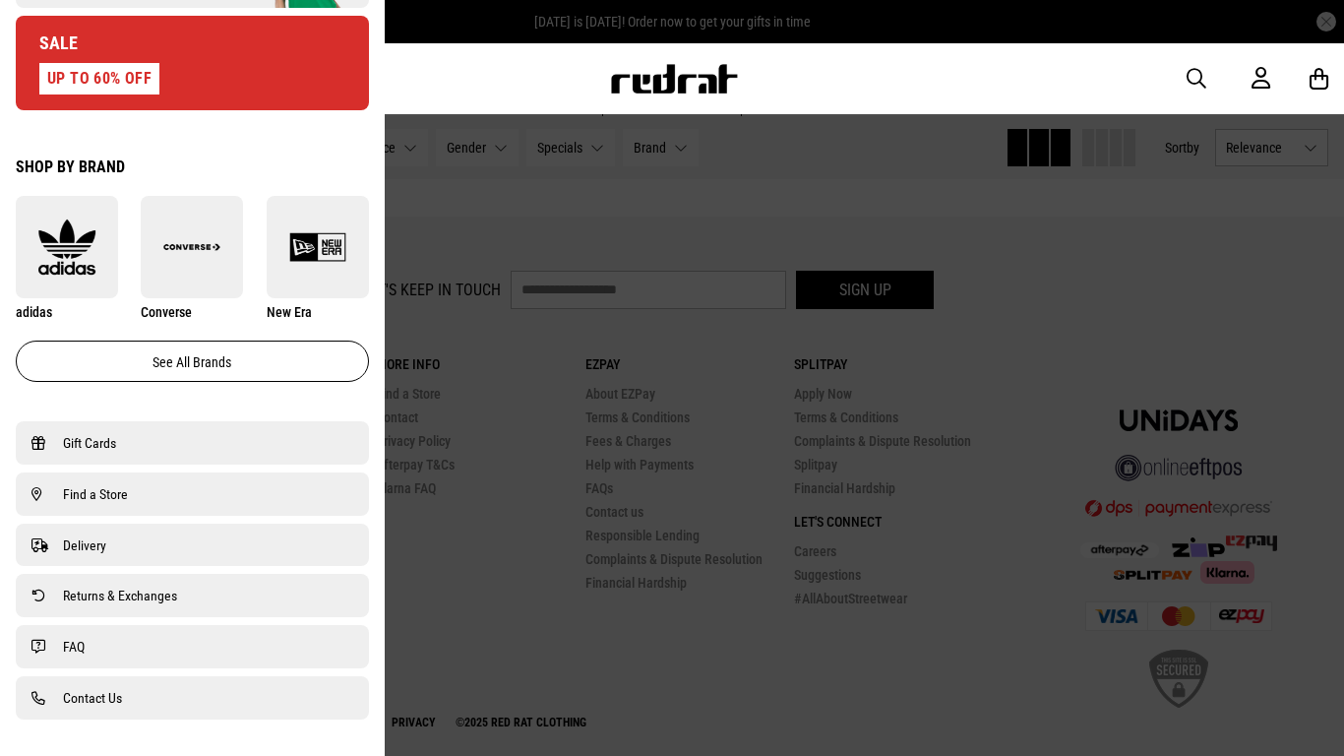
scroll to position [1037, 0]
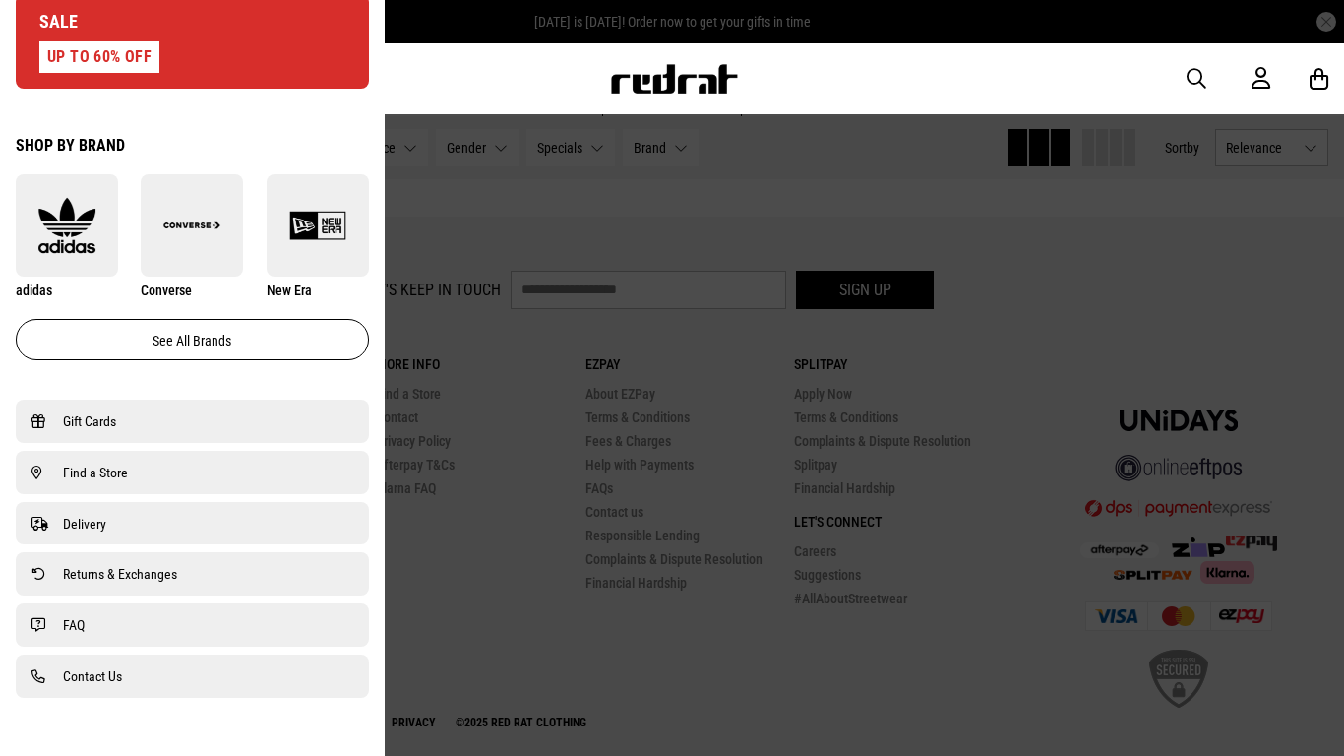
click at [74, 254] on img at bounding box center [67, 225] width 102 height 57
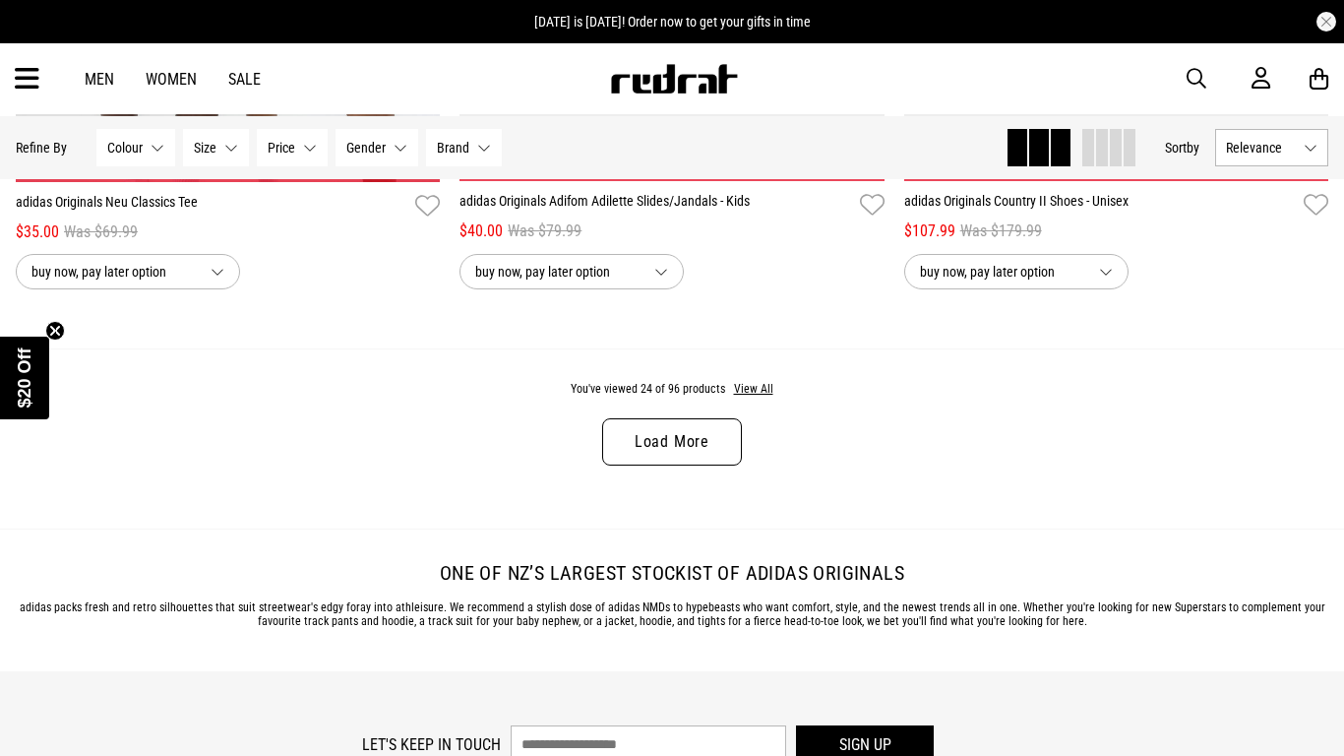
scroll to position [5956, 0]
click at [24, 90] on icon at bounding box center [27, 79] width 25 height 32
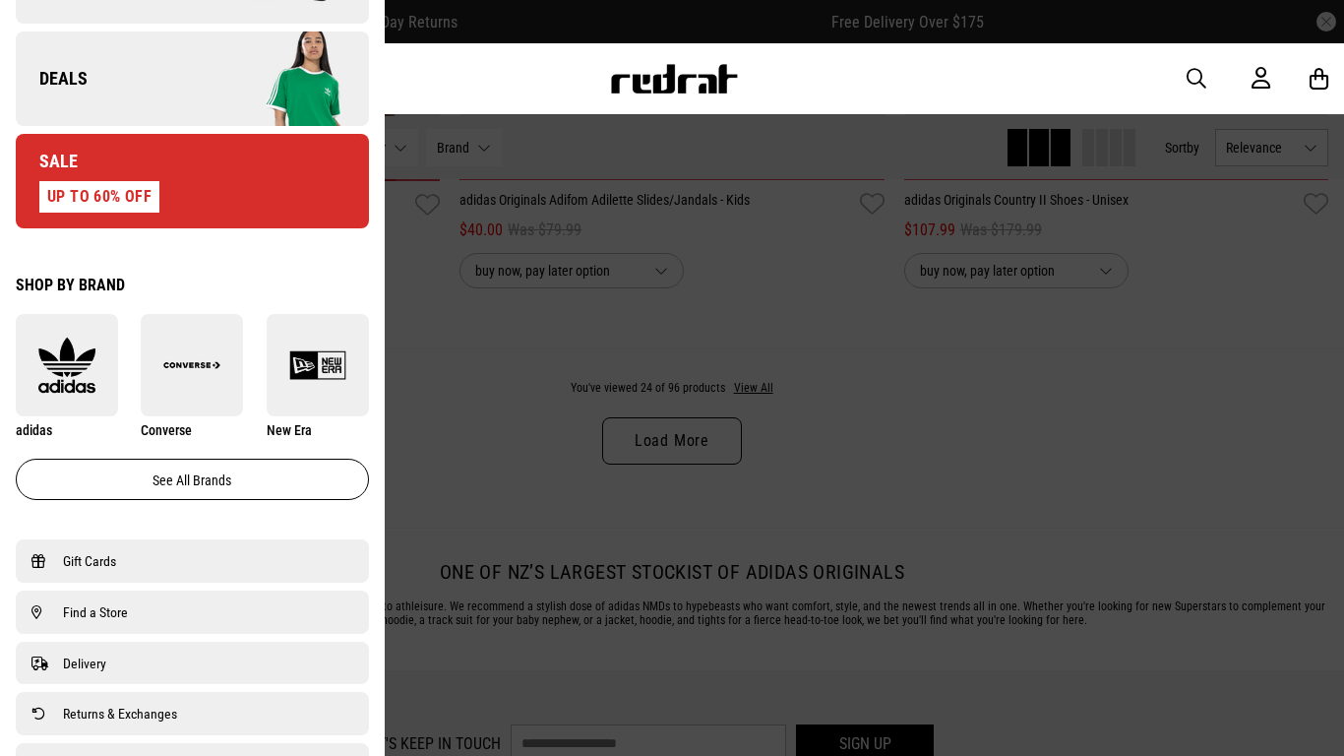
scroll to position [900, 0]
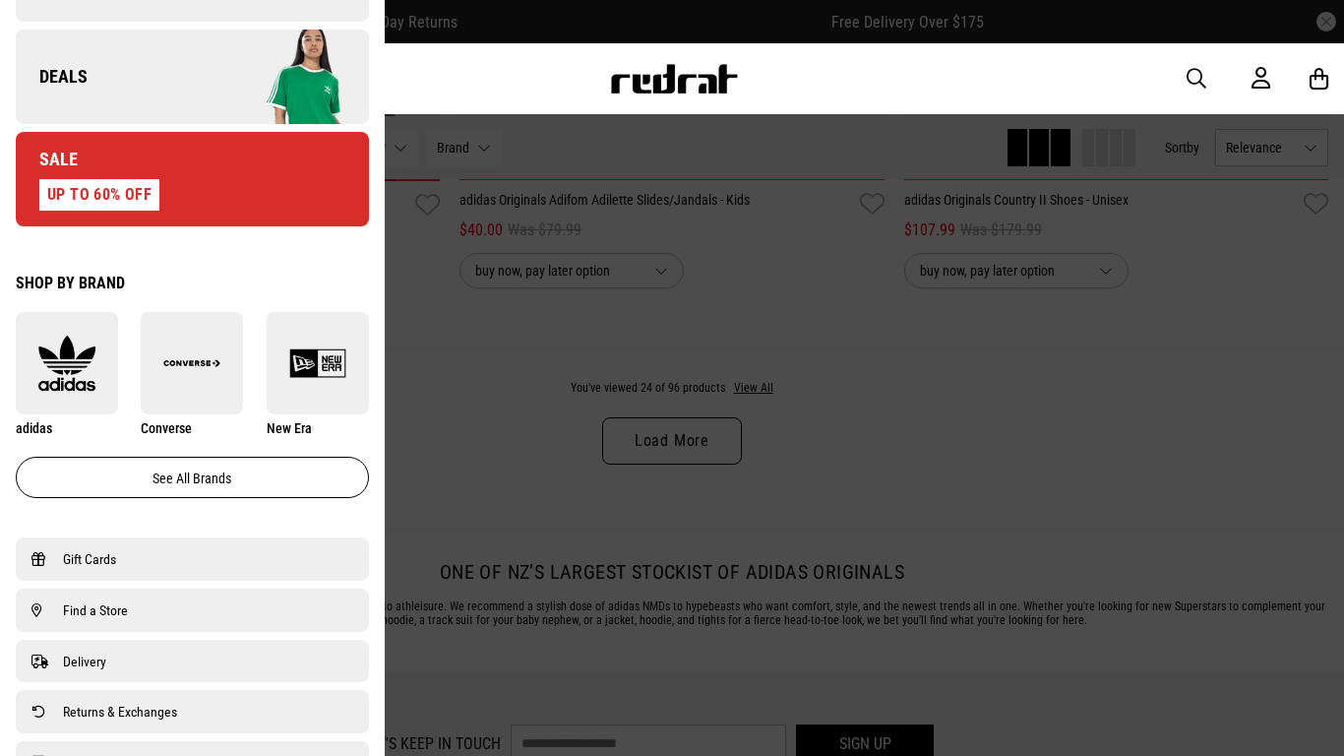
click at [301, 392] on img at bounding box center [318, 363] width 102 height 57
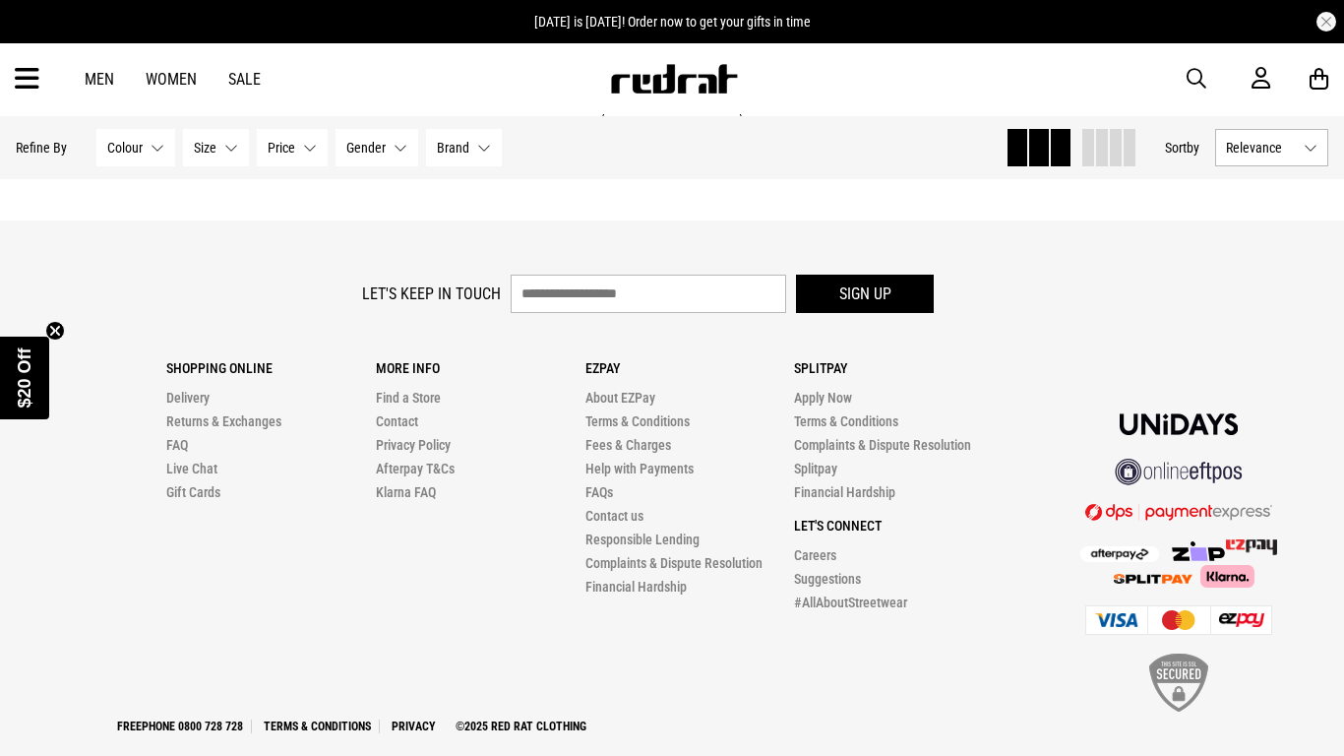
scroll to position [6282, 0]
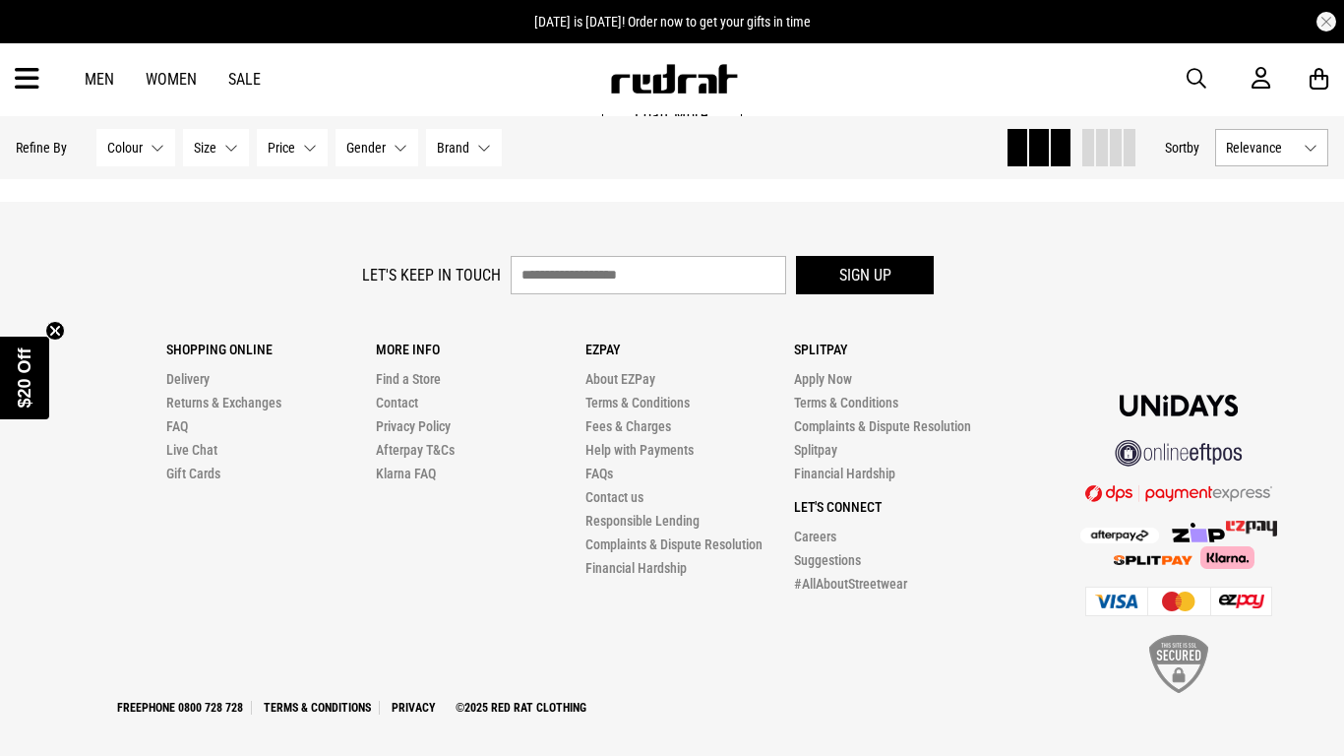
click at [39, 71] on icon at bounding box center [27, 79] width 25 height 32
